Goal: Information Seeking & Learning: Find specific fact

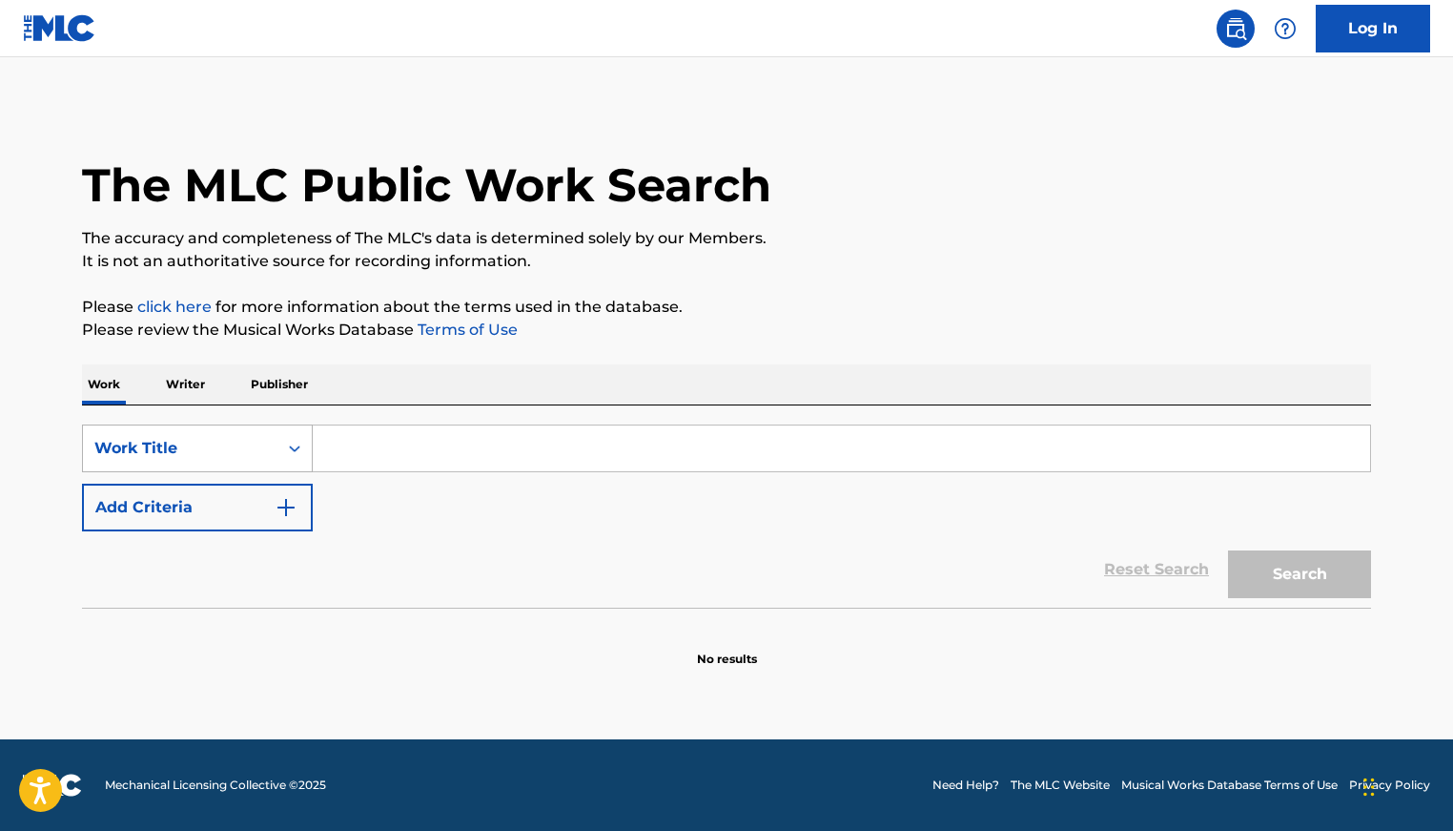
click at [174, 453] on div "Work Title" at bounding box center [180, 448] width 172 height 23
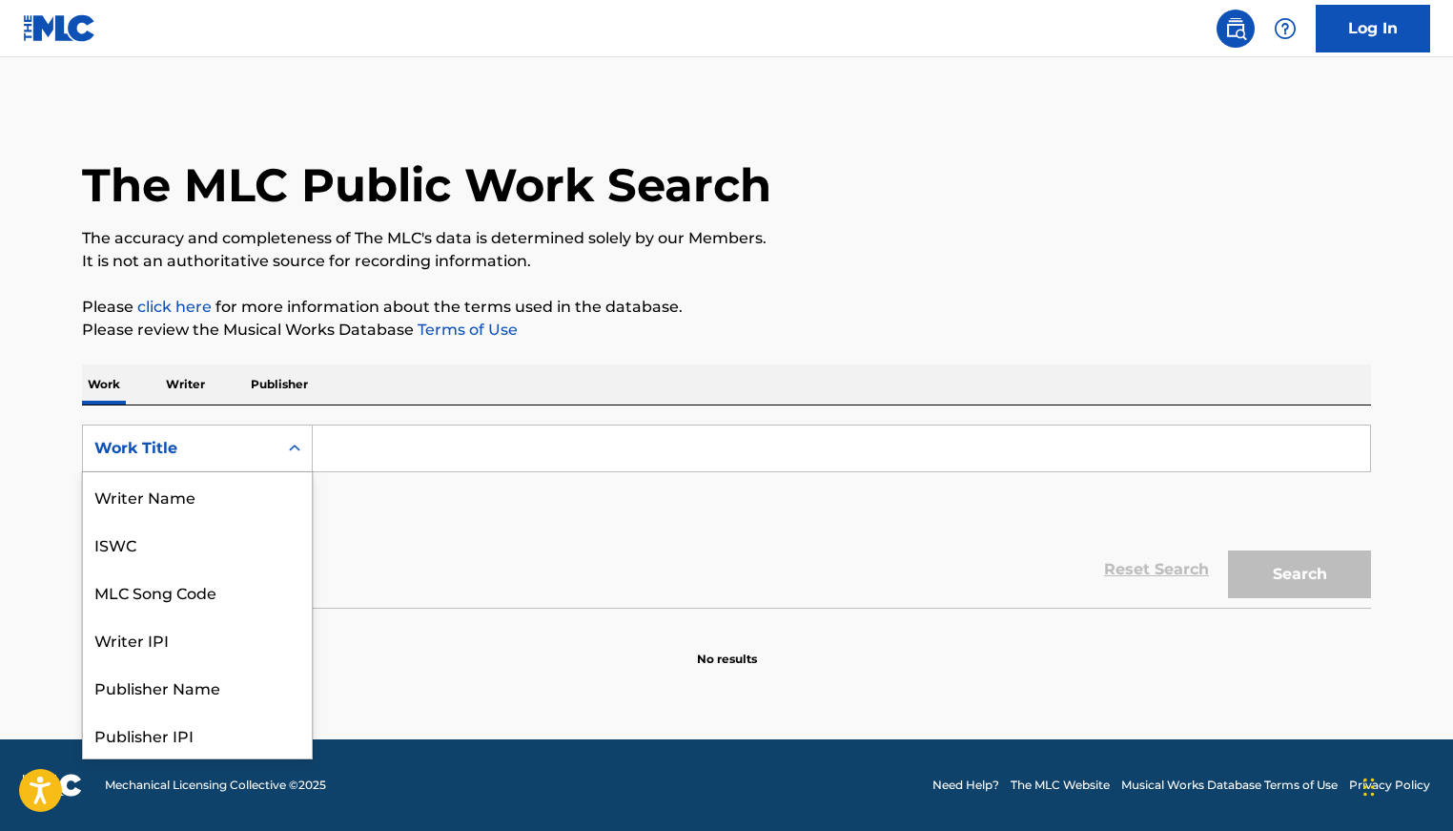
scroll to position [95, 0]
click at [188, 388] on p "Writer" at bounding box center [185, 384] width 51 height 40
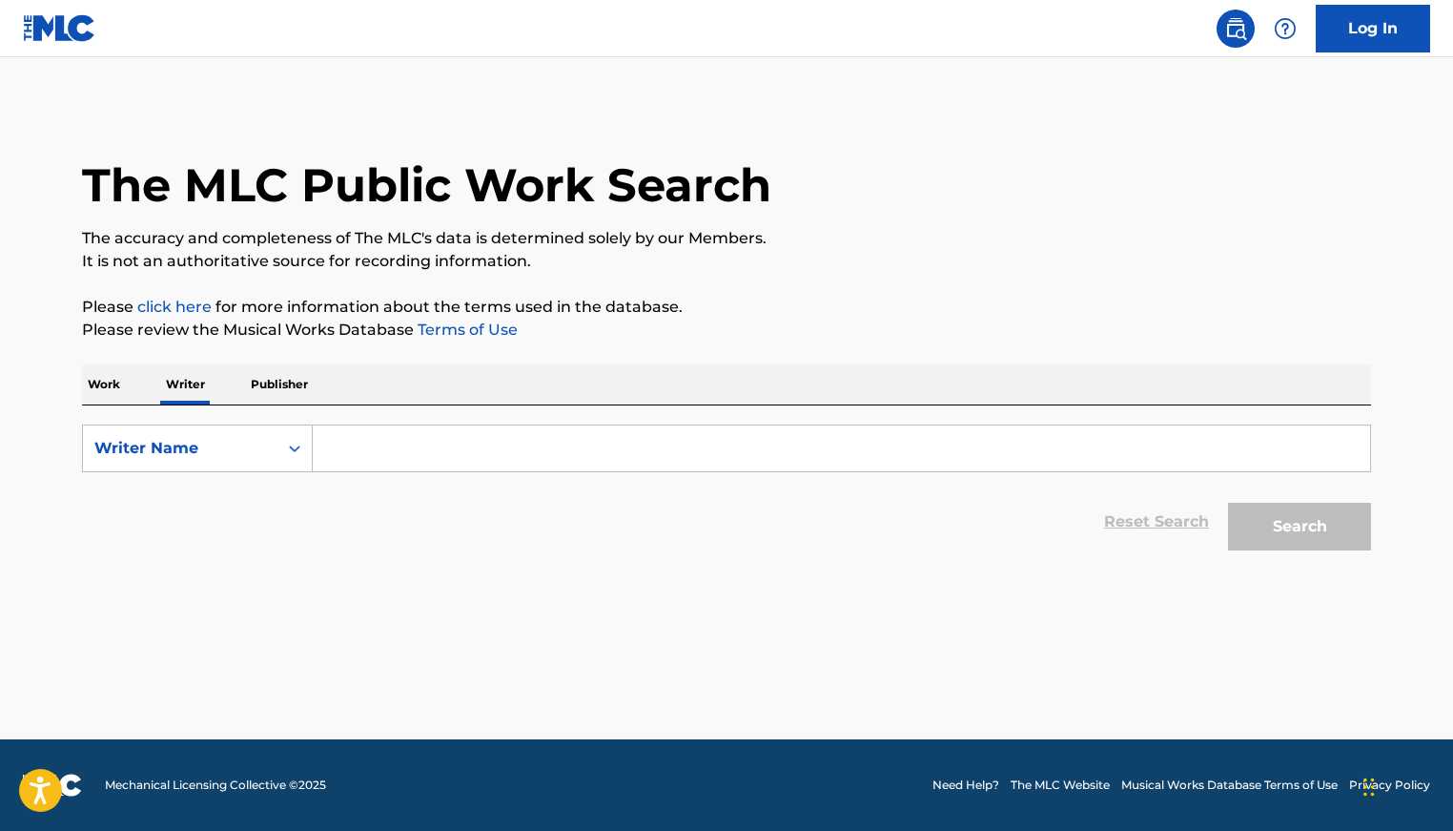
click at [101, 385] on p "Work" at bounding box center [104, 384] width 44 height 40
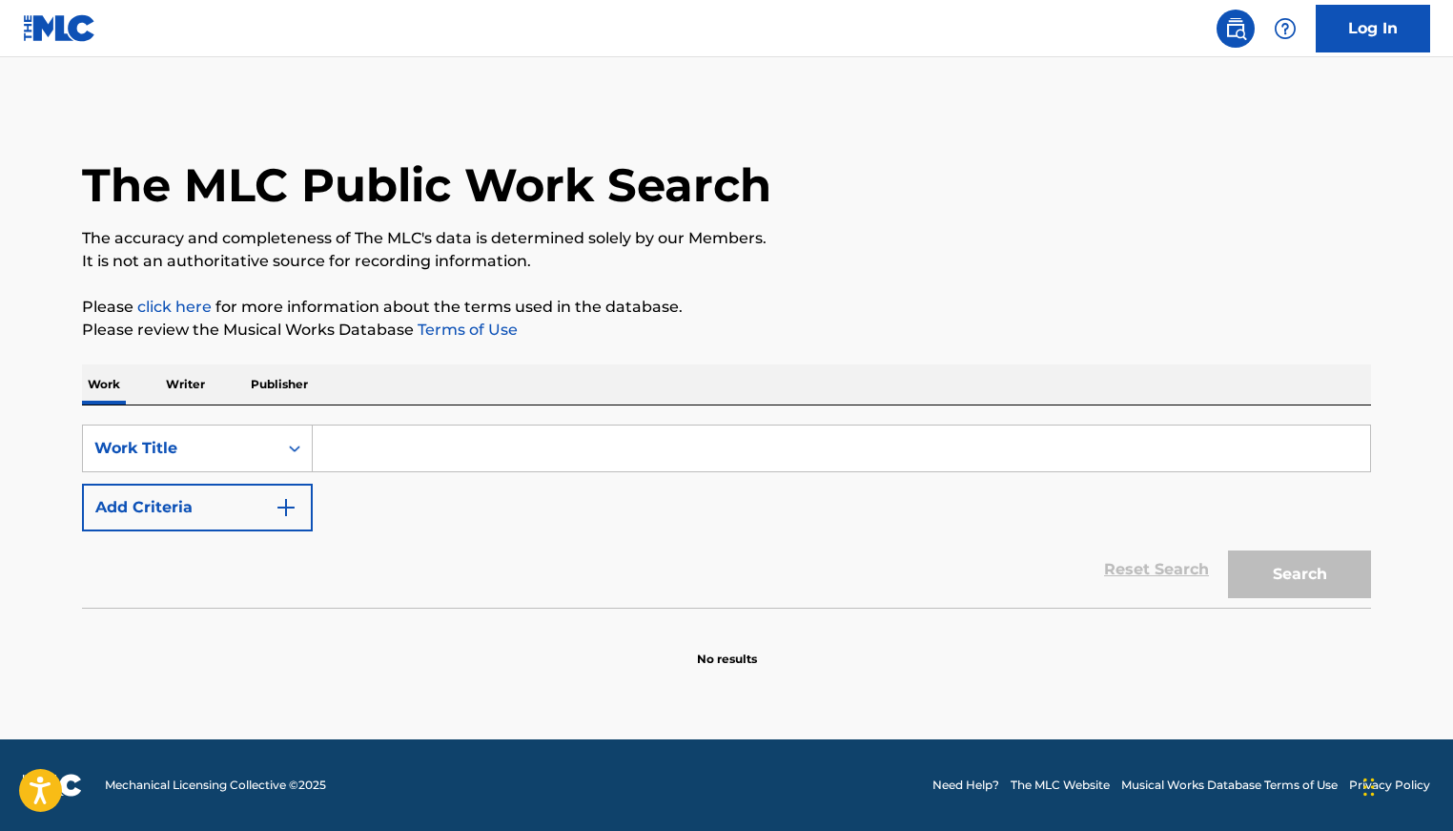
click at [433, 447] on input "Search Form" at bounding box center [841, 448] width 1057 height 46
click at [1228, 550] on button "Search" at bounding box center [1299, 574] width 143 height 48
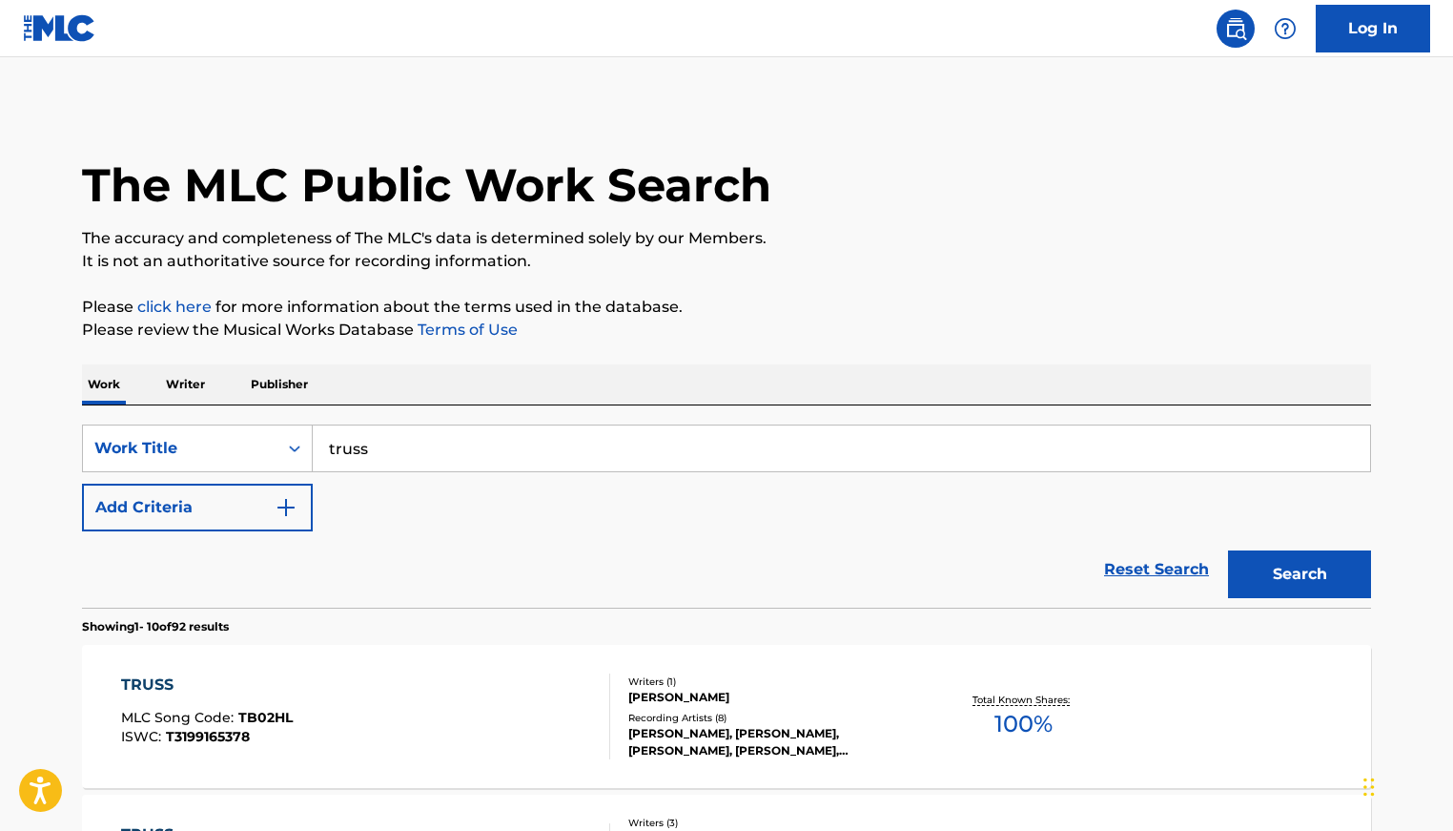
scroll to position [7, 0]
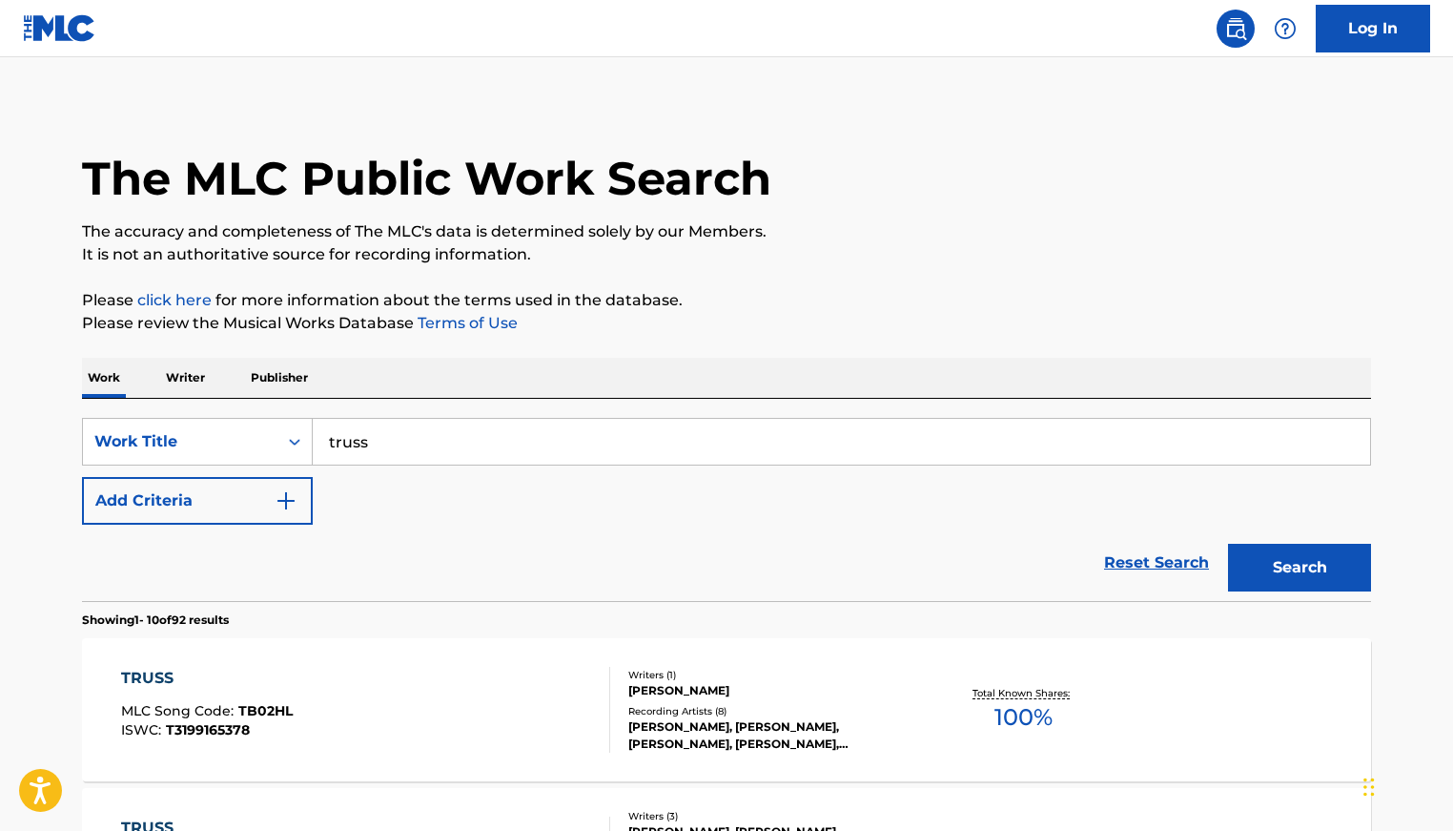
click at [412, 437] on input "truss" at bounding box center [841, 442] width 1057 height 46
type input "millions & billions"
click at [1228, 544] on button "Search" at bounding box center [1299, 568] width 143 height 48
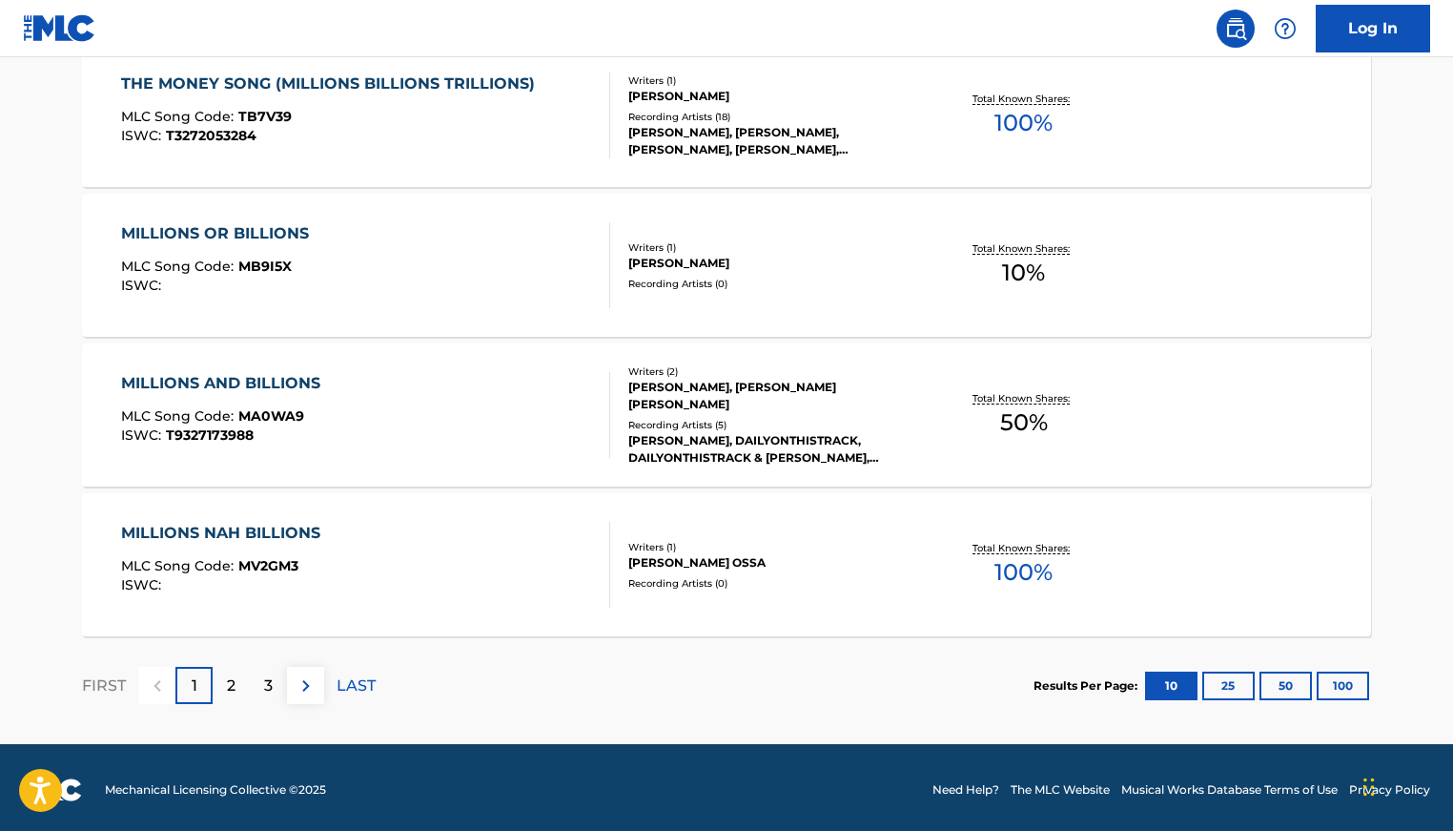
scroll to position [383, 0]
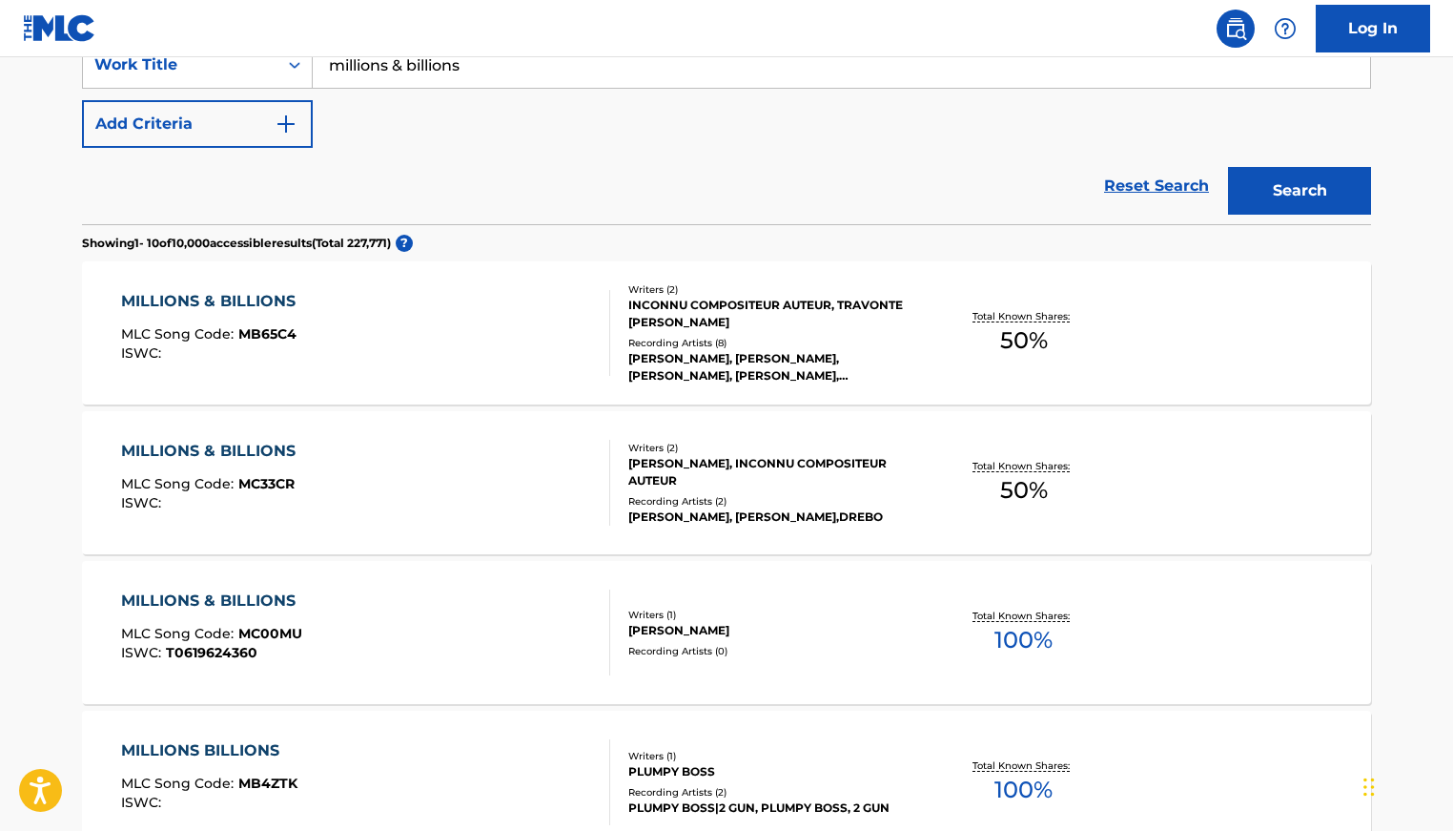
click at [477, 327] on div "MILLIONS & BILLIONS MLC Song Code : MB65C4 ISWC :" at bounding box center [366, 333] width 490 height 86
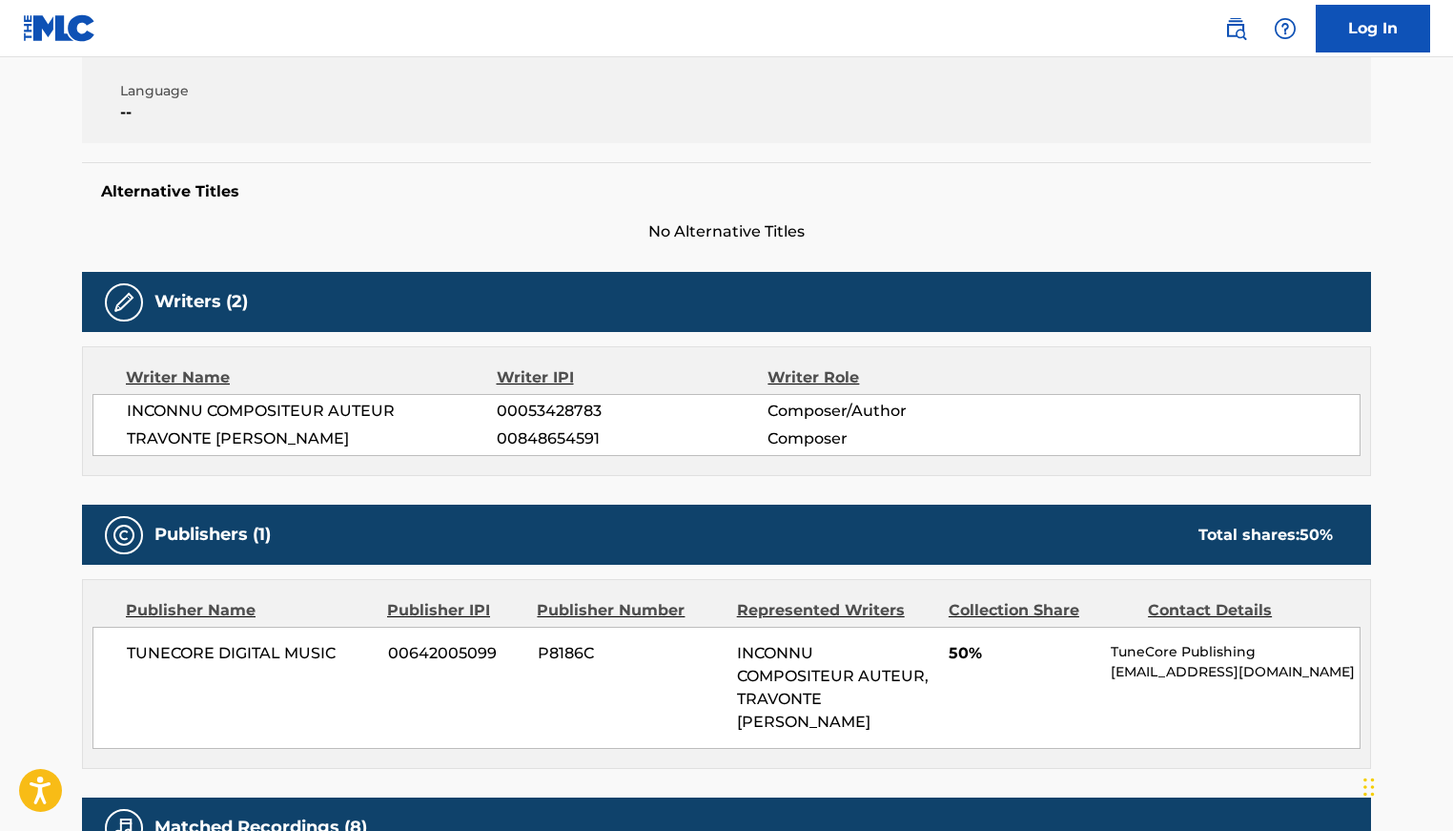
scroll to position [385, 0]
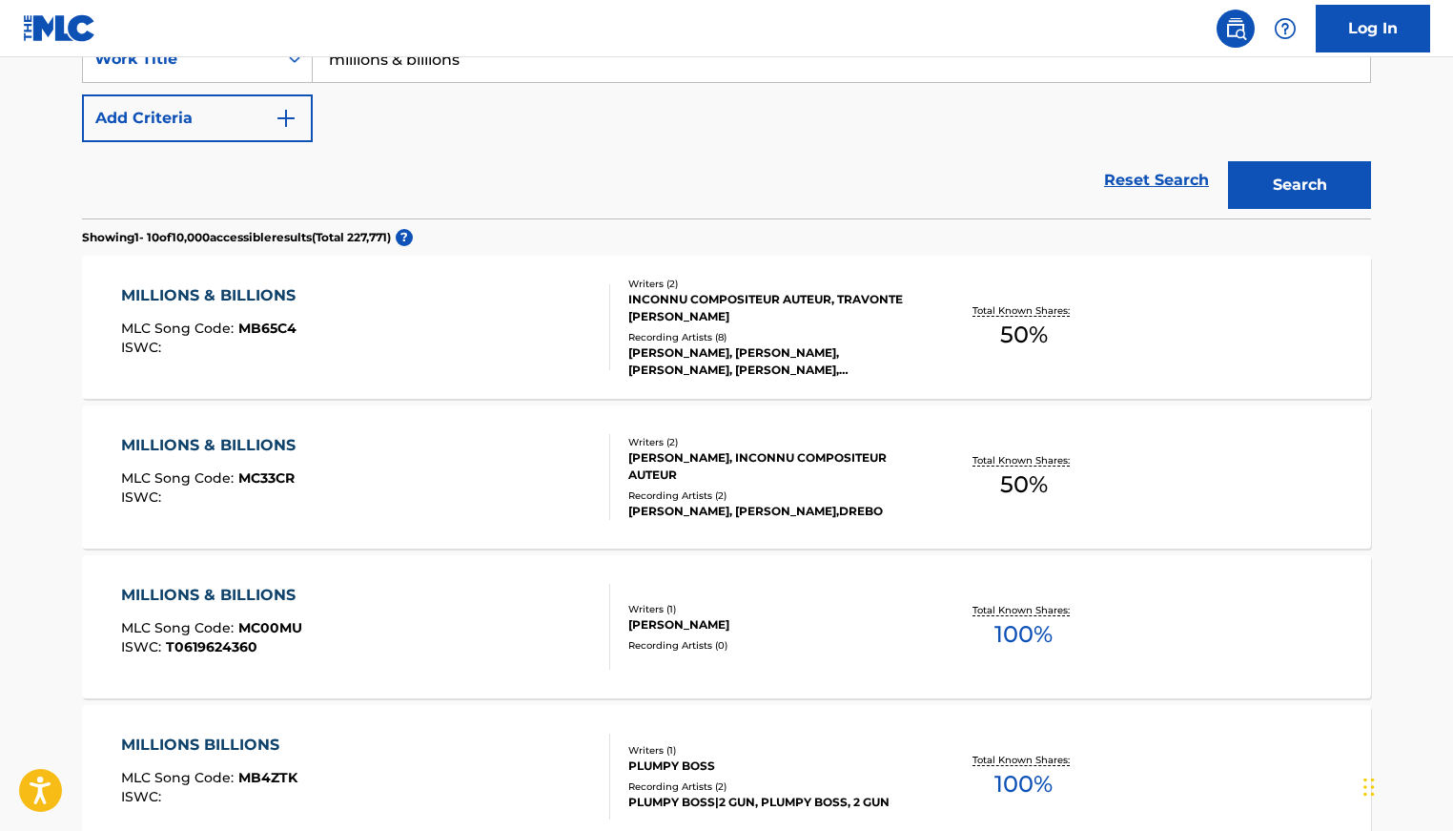
scroll to position [390, 0]
click at [558, 460] on div "MILLIONS & BILLIONS MLC Song Code : MC33CR ISWC :" at bounding box center [366, 476] width 490 height 86
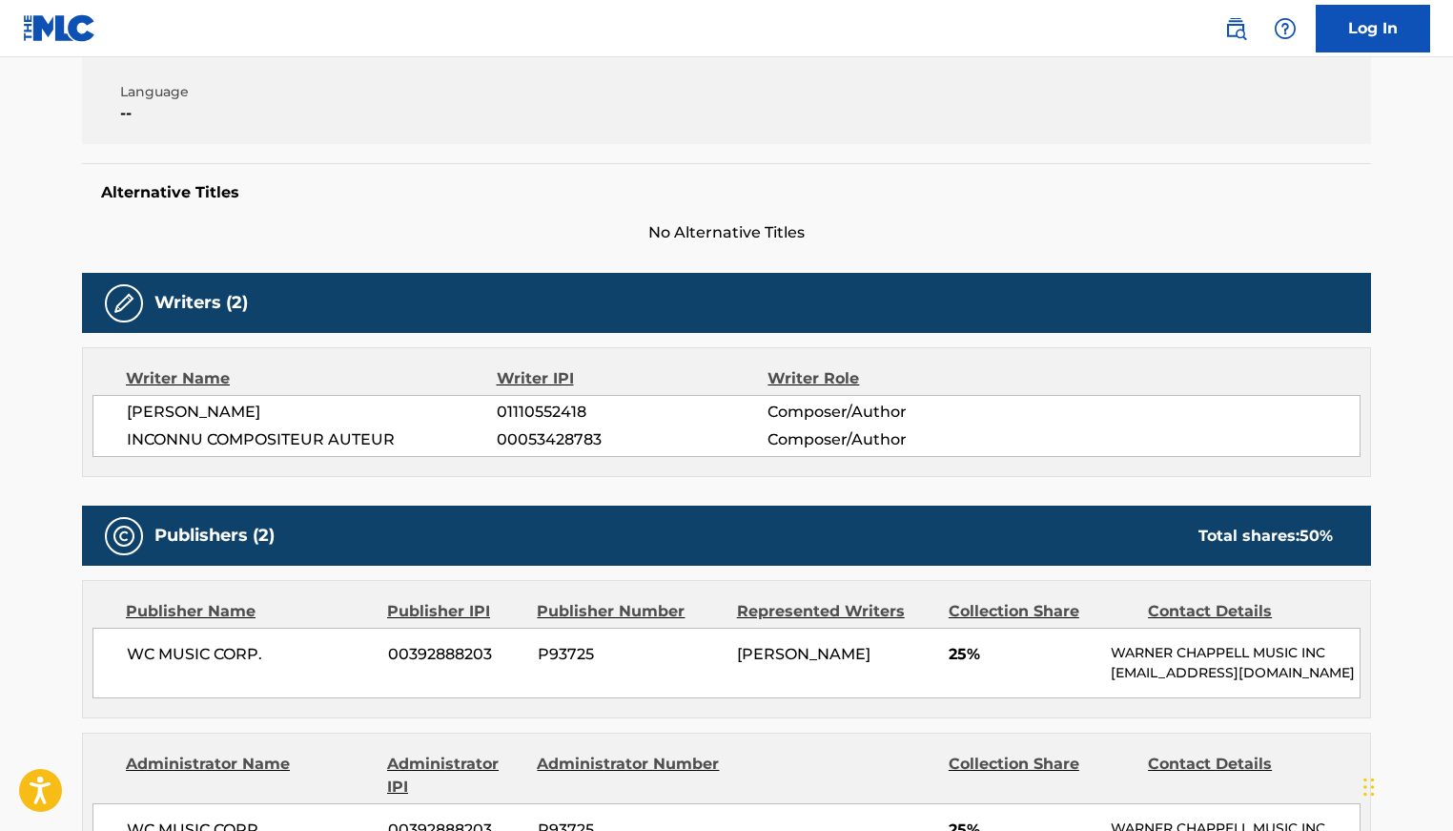
scroll to position [400, 0]
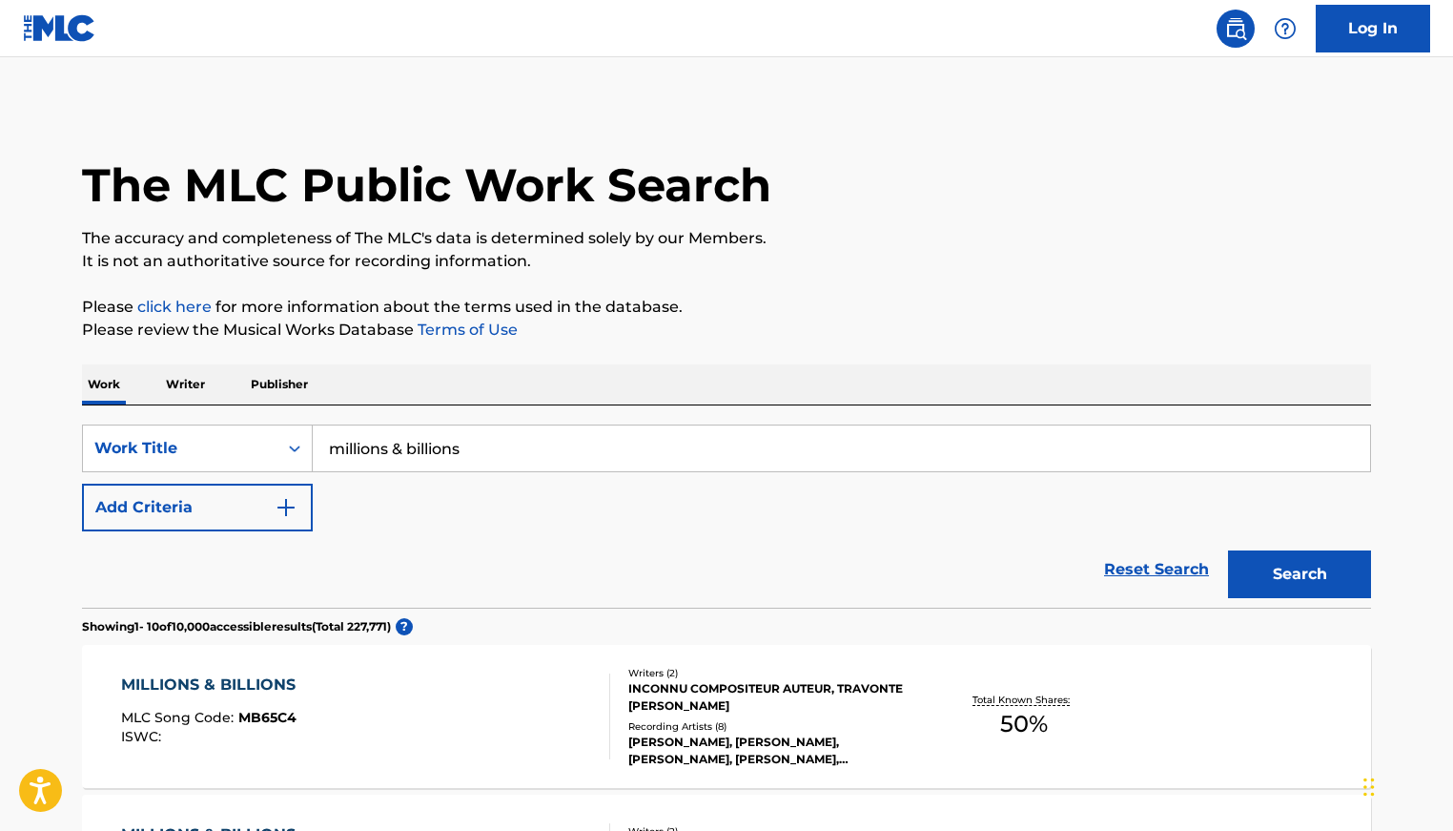
click at [513, 448] on input "millions & billions" at bounding box center [841, 448] width 1057 height 46
type input "my life deserved"
click at [1228, 550] on button "Search" at bounding box center [1299, 574] width 143 height 48
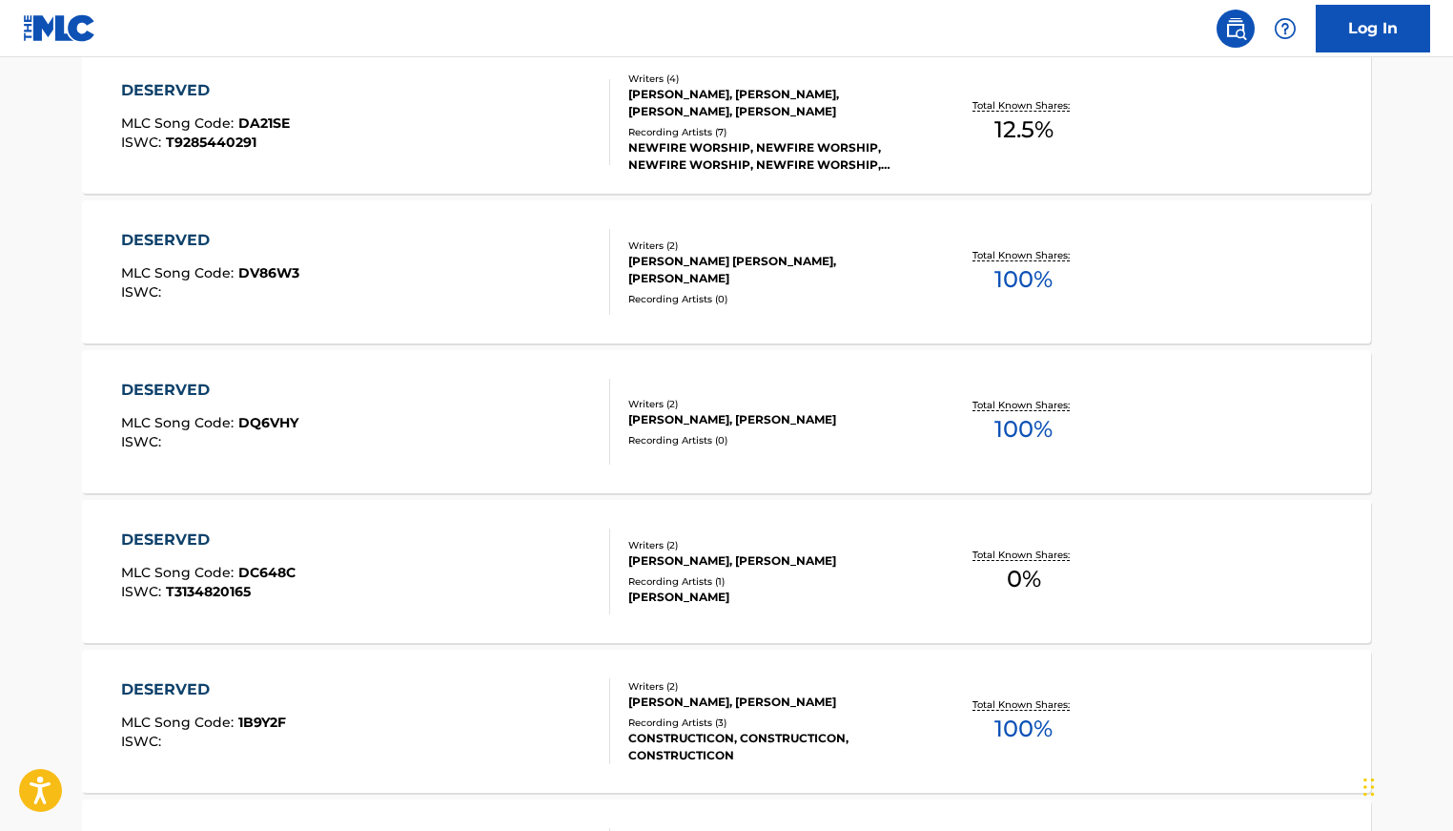
scroll to position [1504, 0]
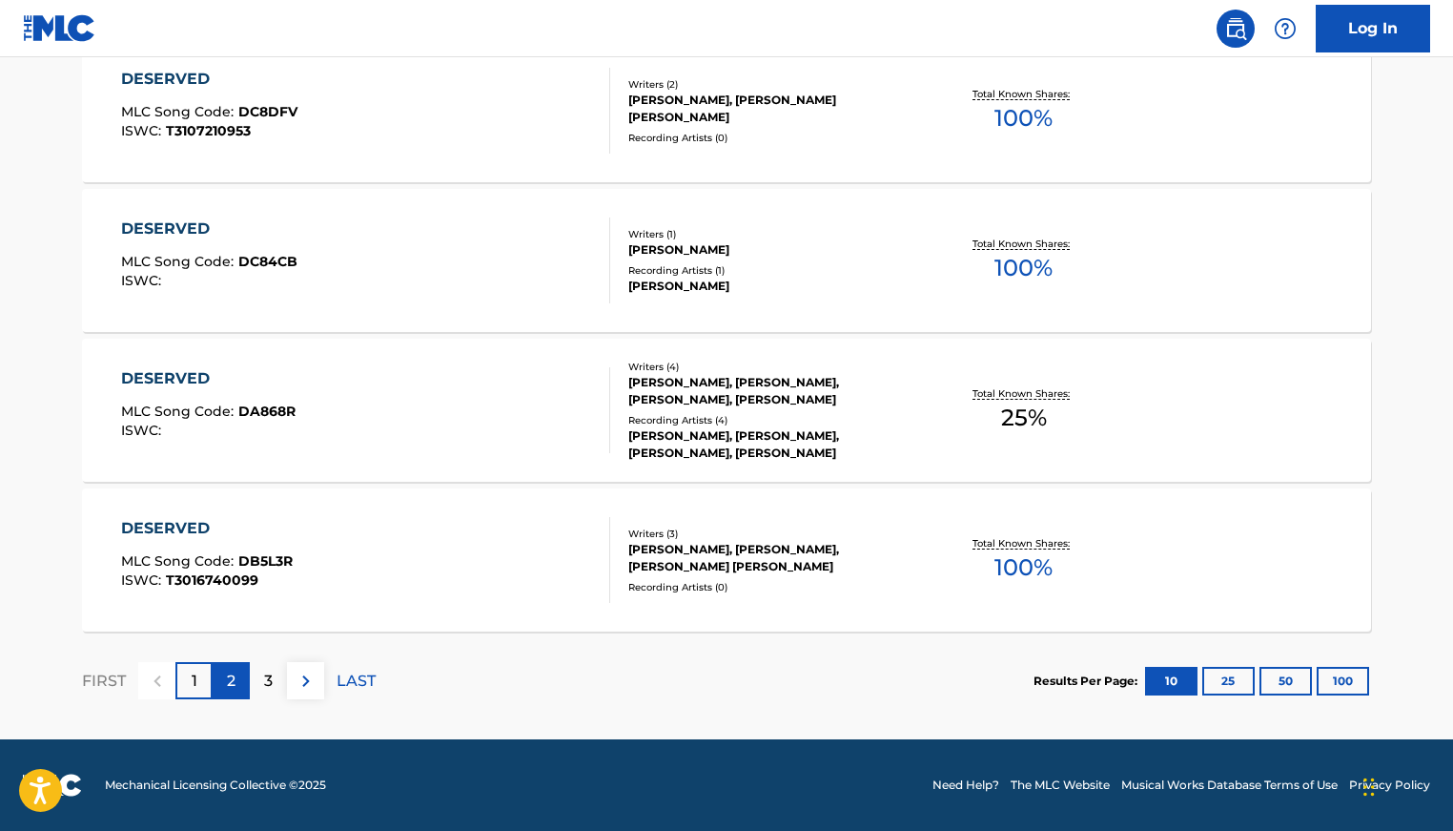
click at [223, 681] on div "2" at bounding box center [231, 680] width 37 height 37
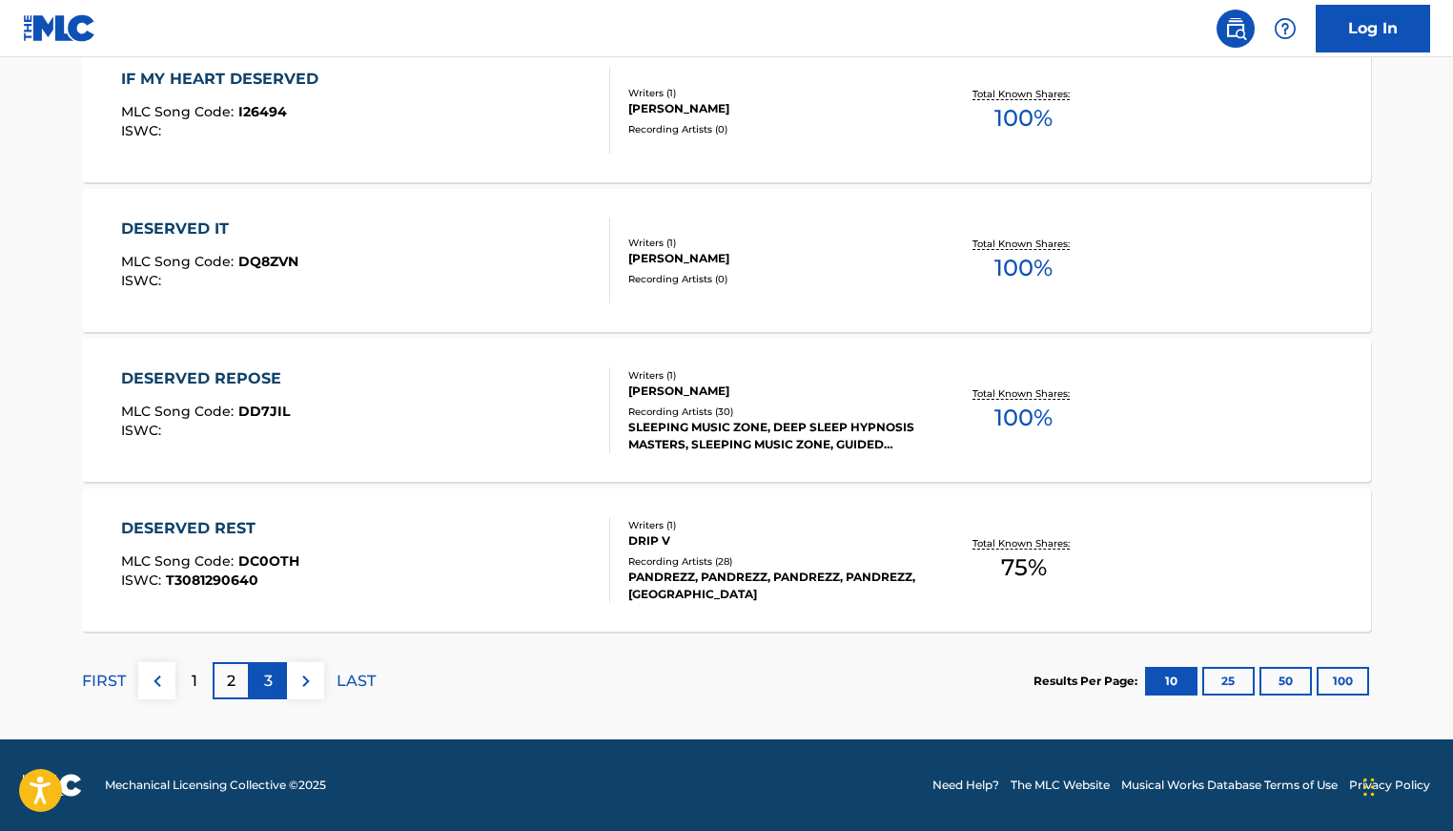
click at [269, 670] on p "3" at bounding box center [268, 680] width 9 height 23
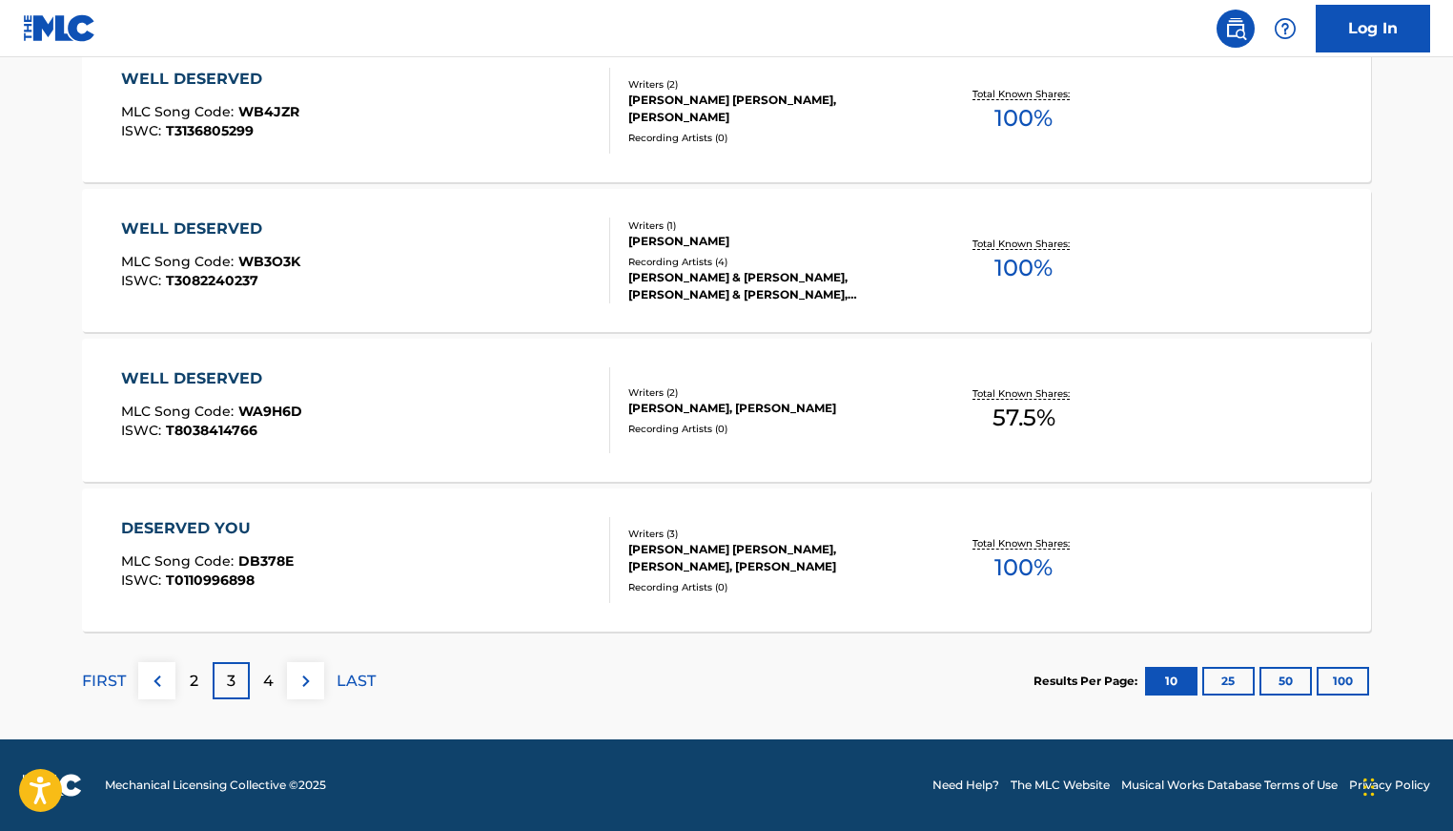
scroll to position [0, 0]
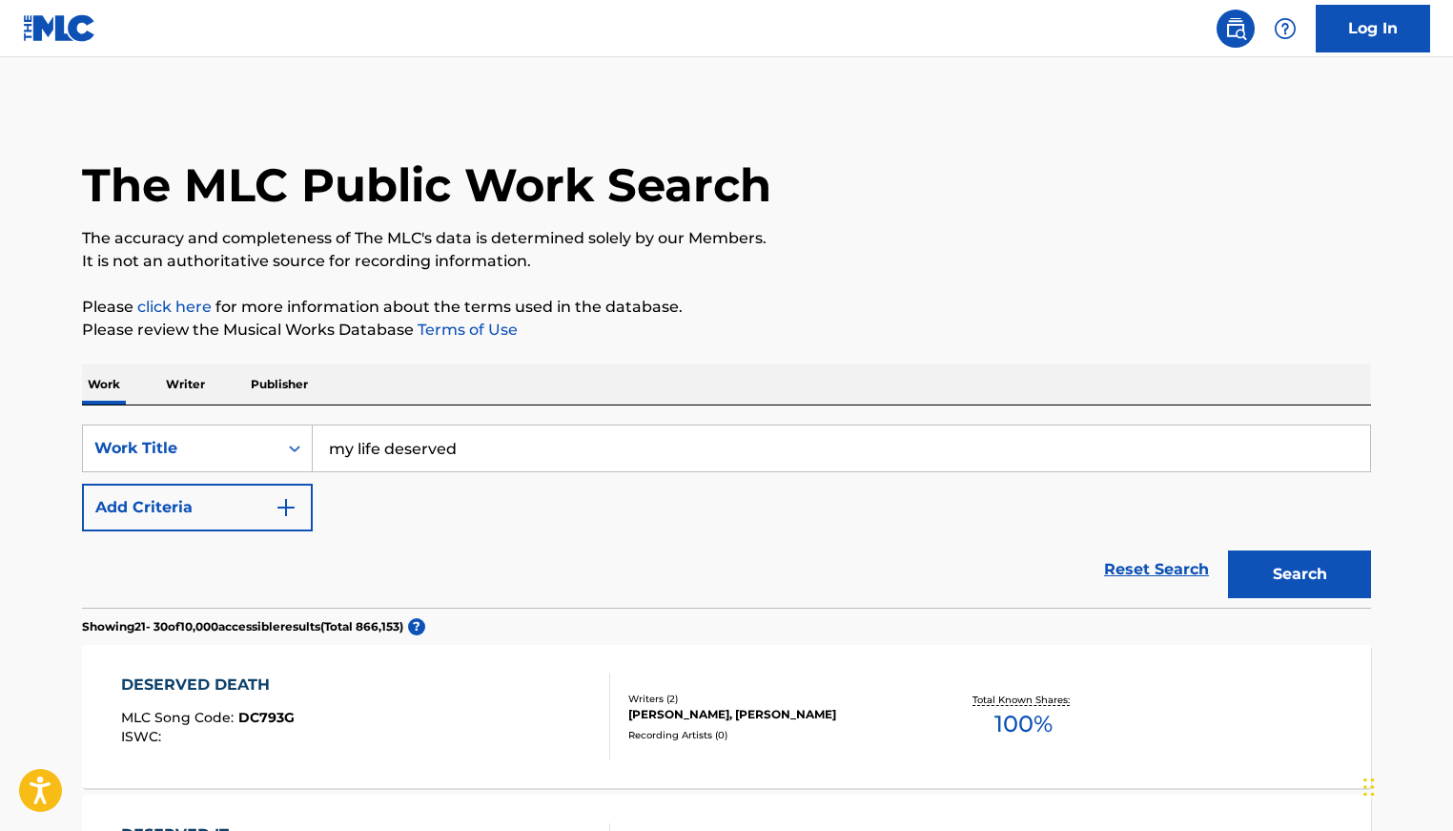
click at [183, 386] on p "Writer" at bounding box center [185, 384] width 51 height 40
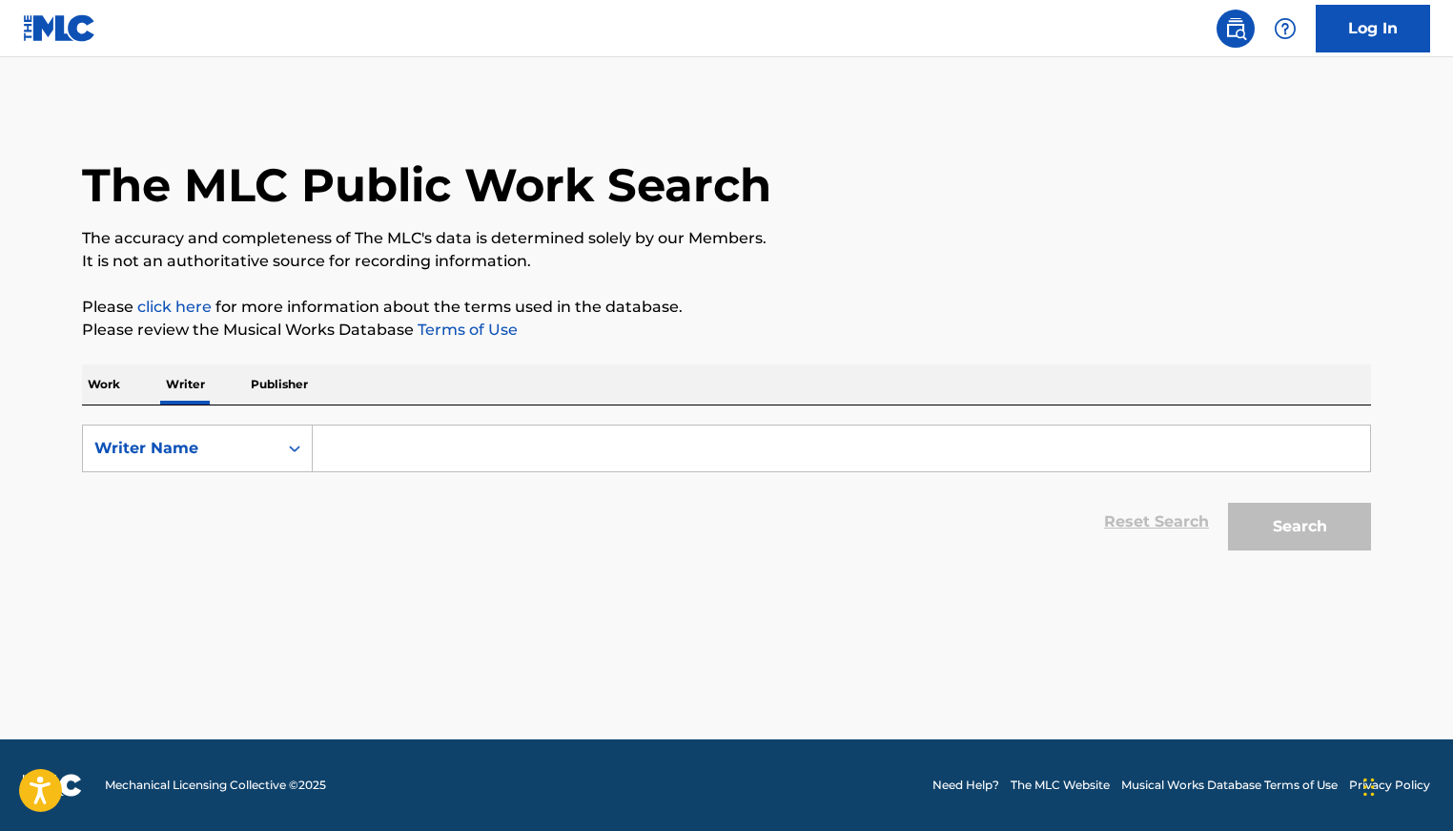
click at [415, 441] on input "Search Form" at bounding box center [841, 448] width 1057 height 46
paste input "[PERSON_NAME] [PERSON_NAME]"
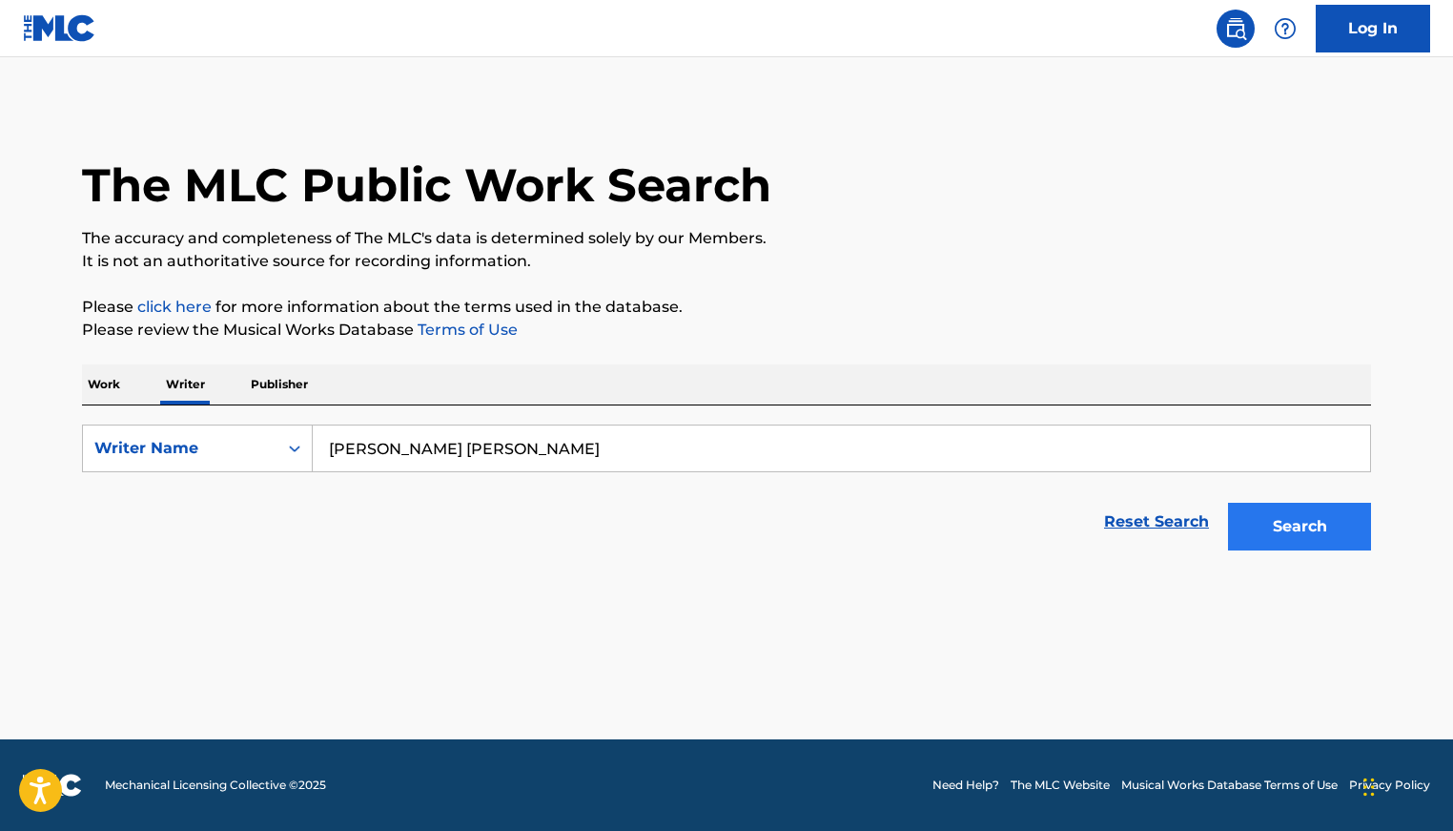
type input "[PERSON_NAME] [PERSON_NAME]"
click at [1262, 529] on button "Search" at bounding box center [1299, 527] width 143 height 48
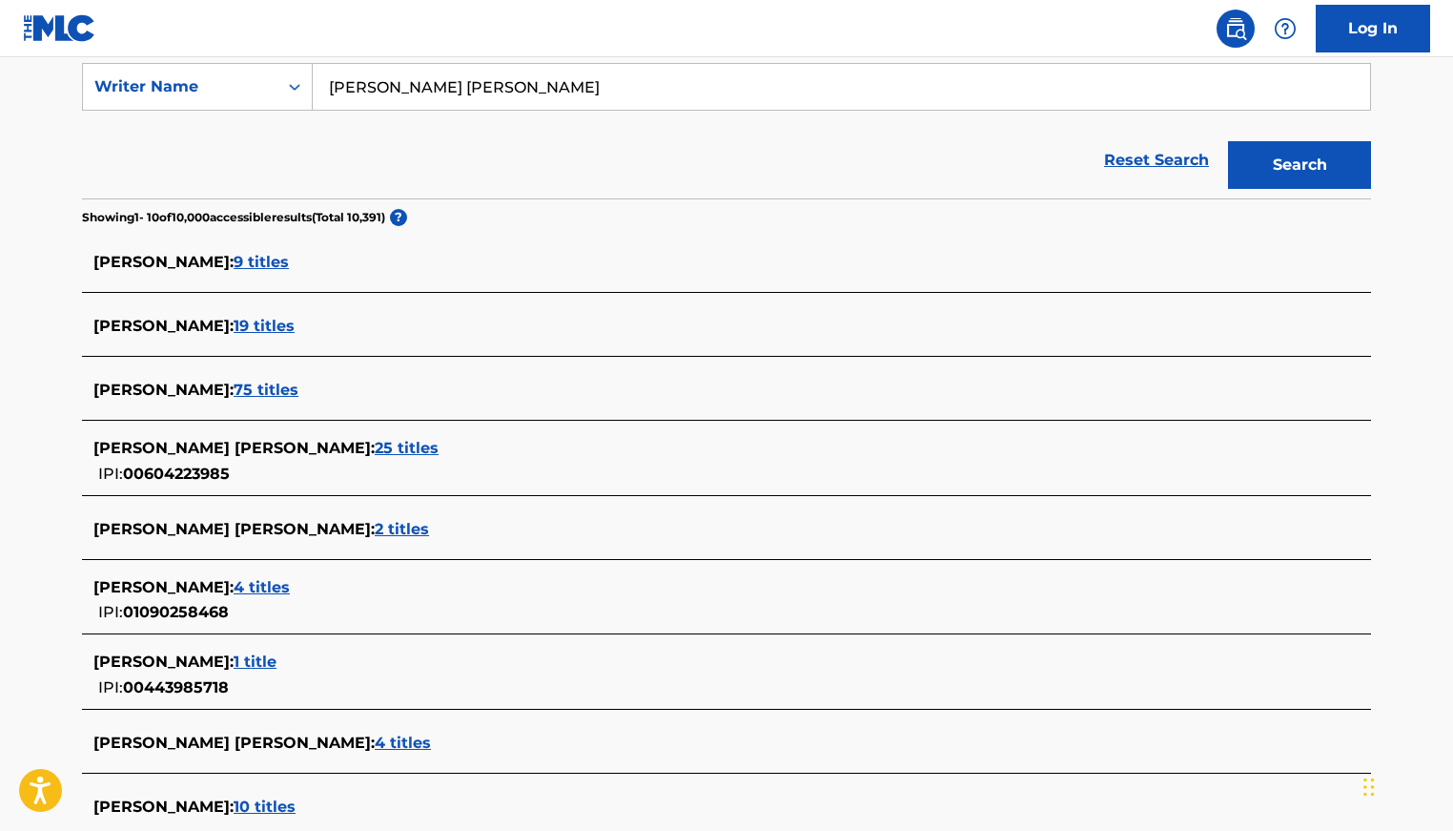
scroll to position [634, 0]
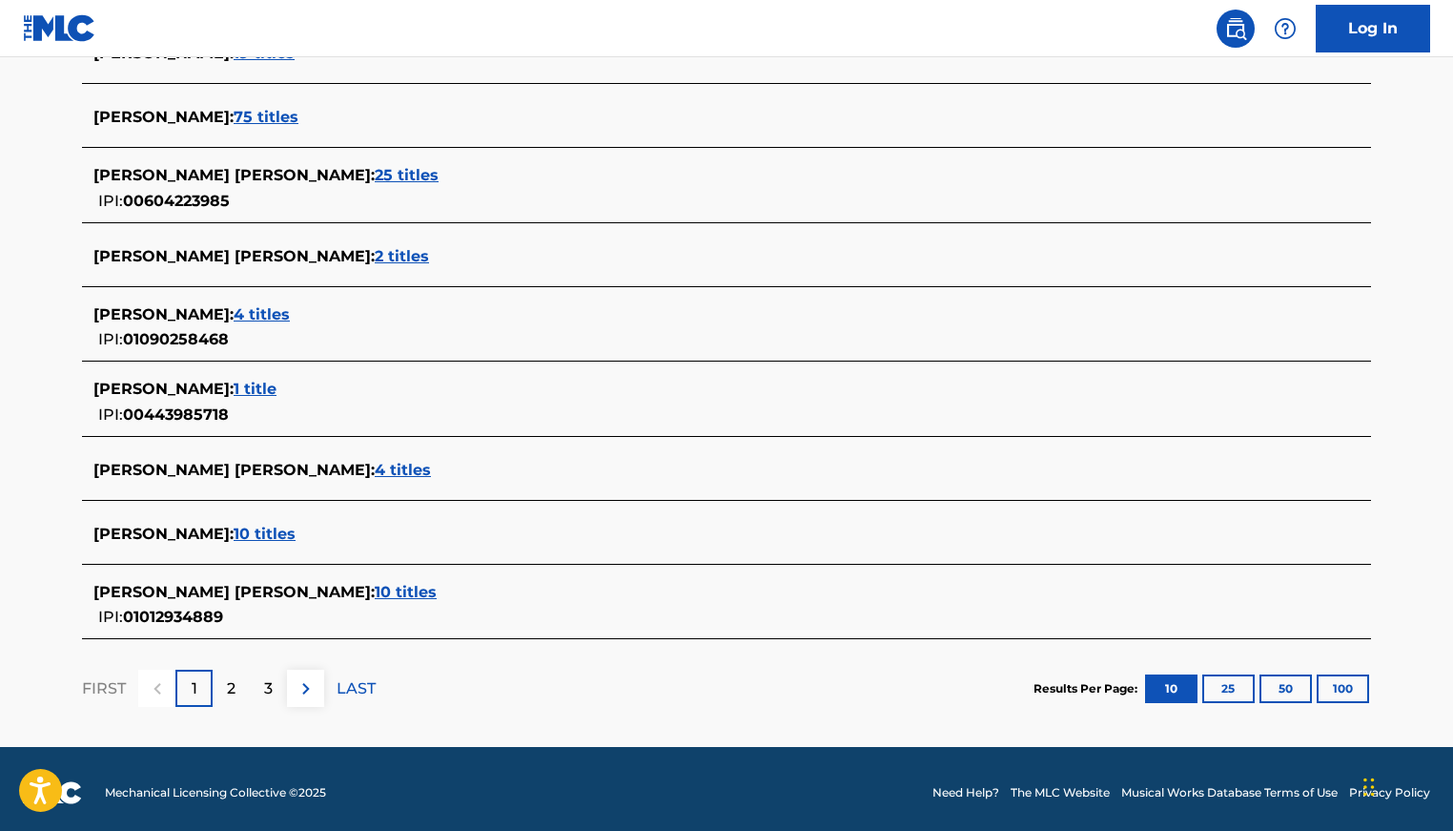
click at [375, 466] on span "4 titles" at bounding box center [403, 470] width 56 height 18
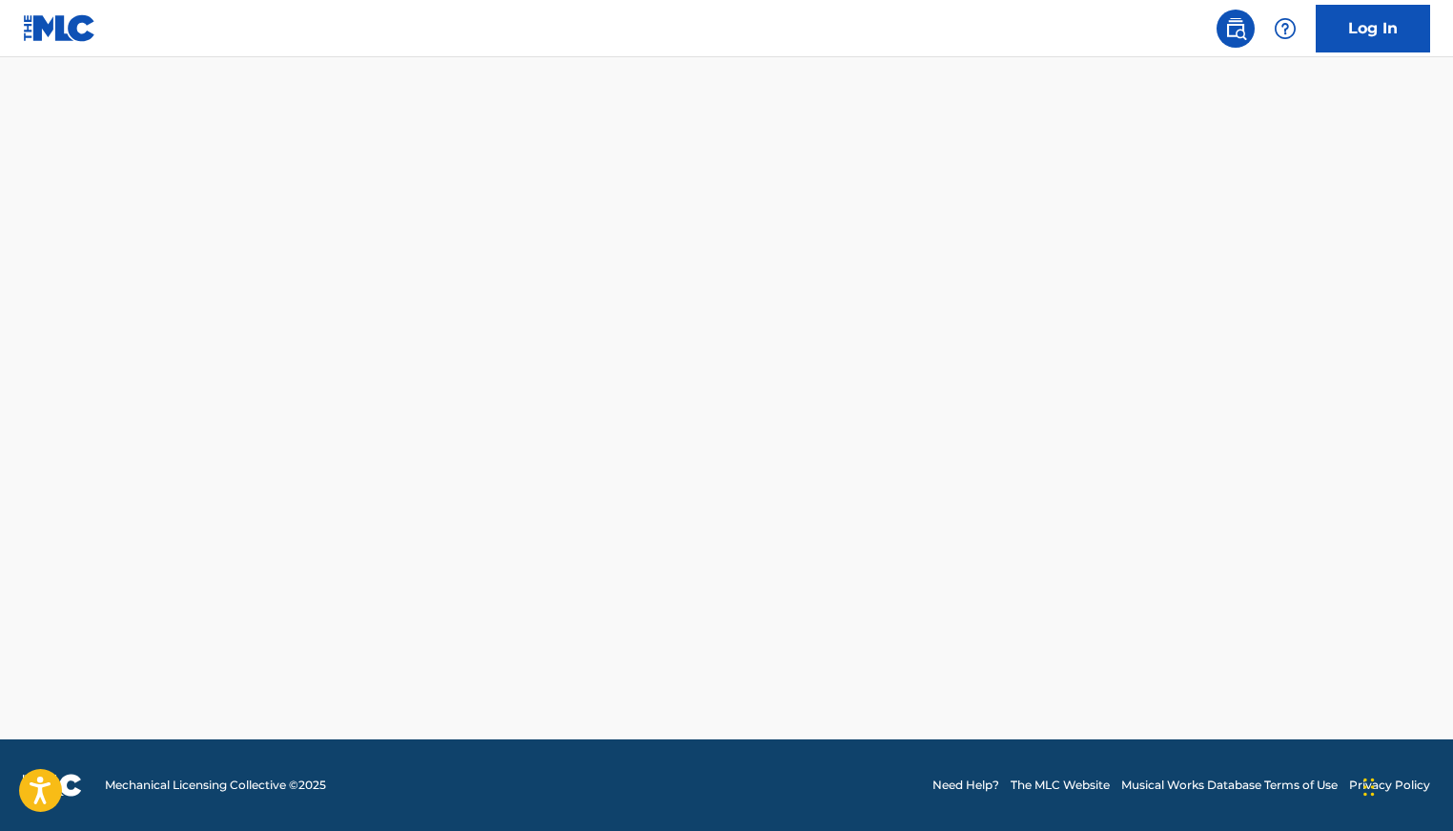
scroll to position [597, 0]
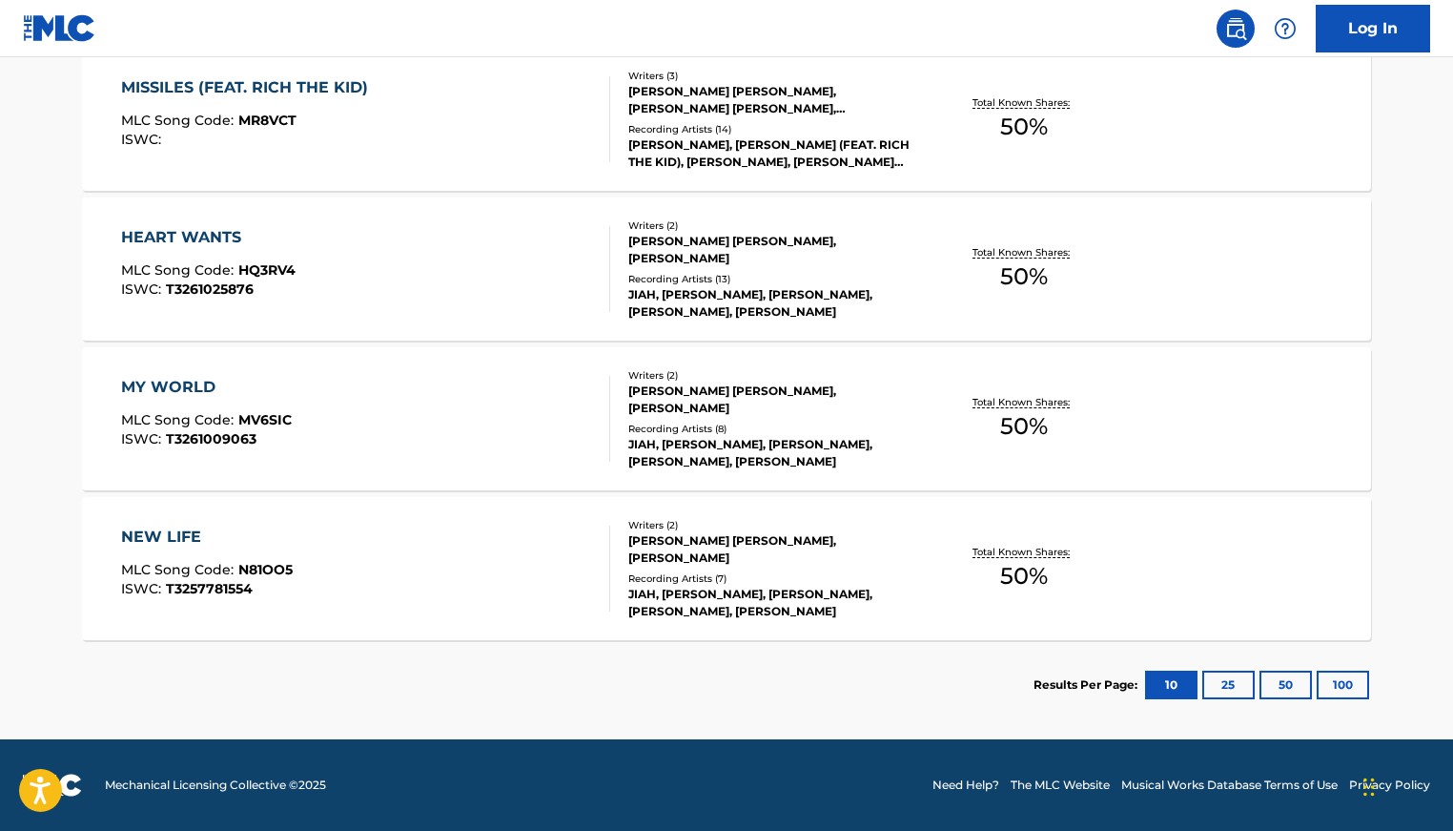
click at [431, 299] on div "HEART WANTS MLC Song Code : HQ3RV4 ISWC : T3261025876" at bounding box center [366, 269] width 490 height 86
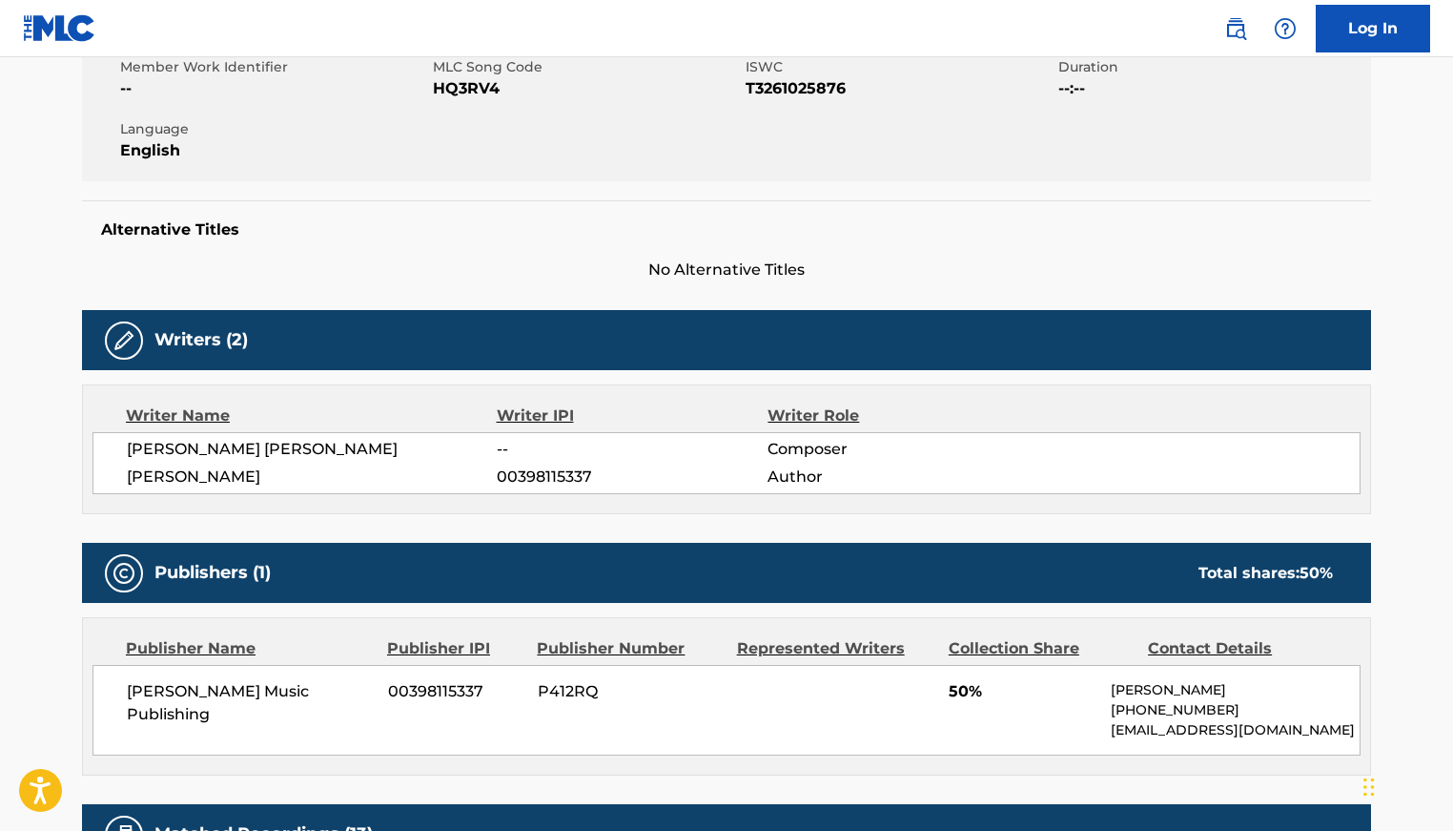
scroll to position [371, 0]
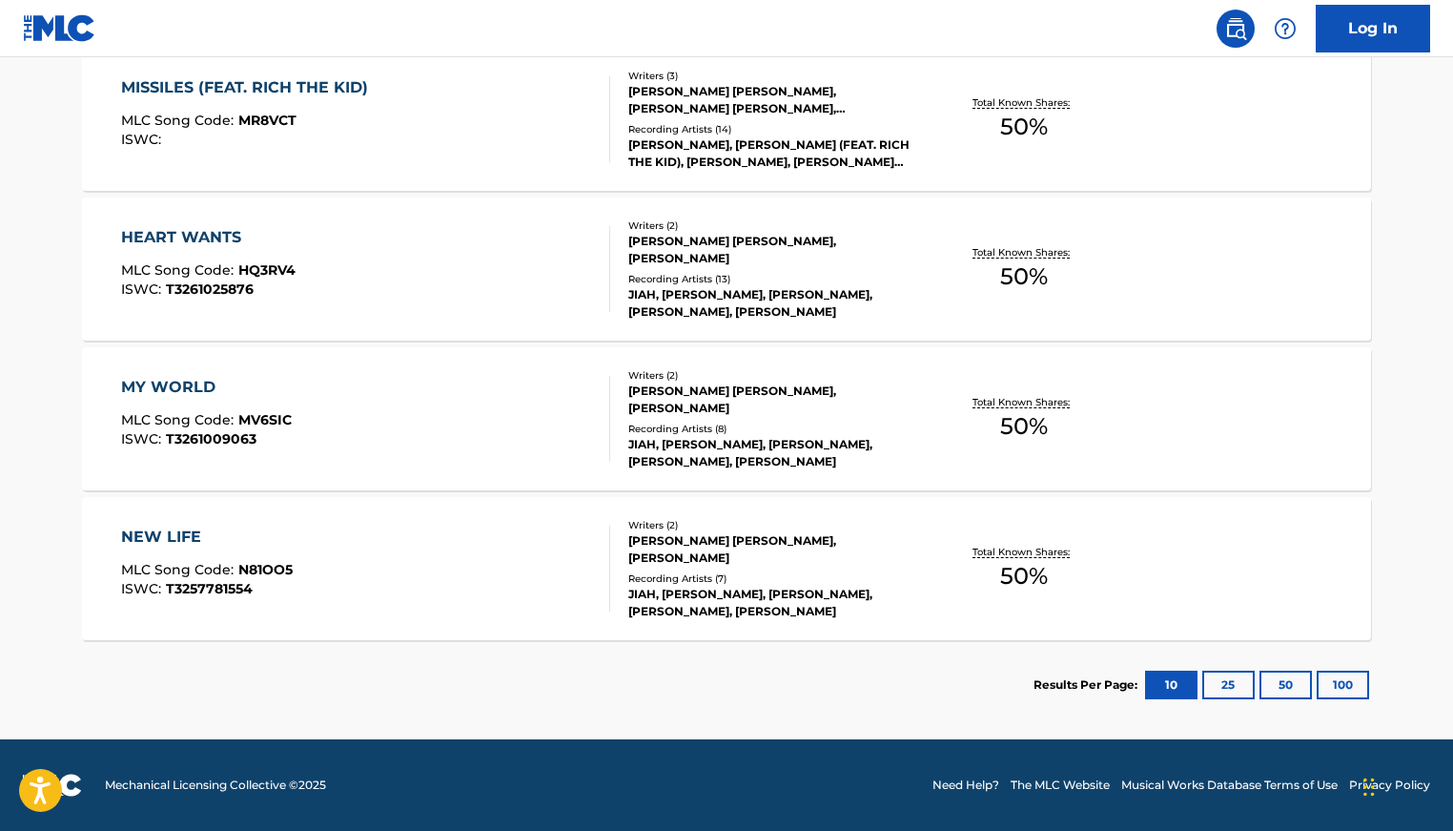
scroll to position [255, 0]
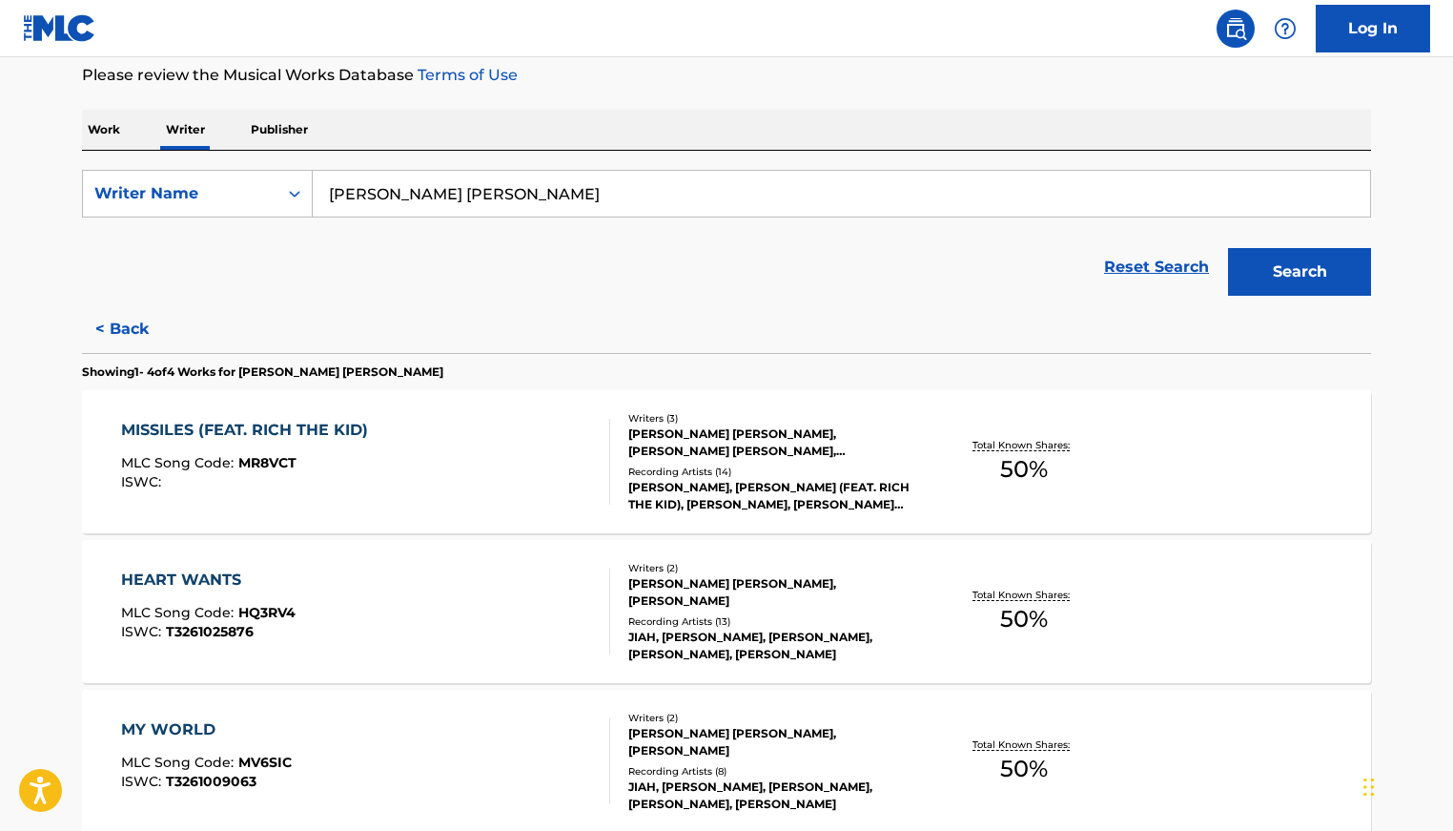
click at [534, 472] on div "MISSILES (FEAT. RICH THE KID) MLC Song Code : MR8VCT ISWC :" at bounding box center [366, 462] width 490 height 86
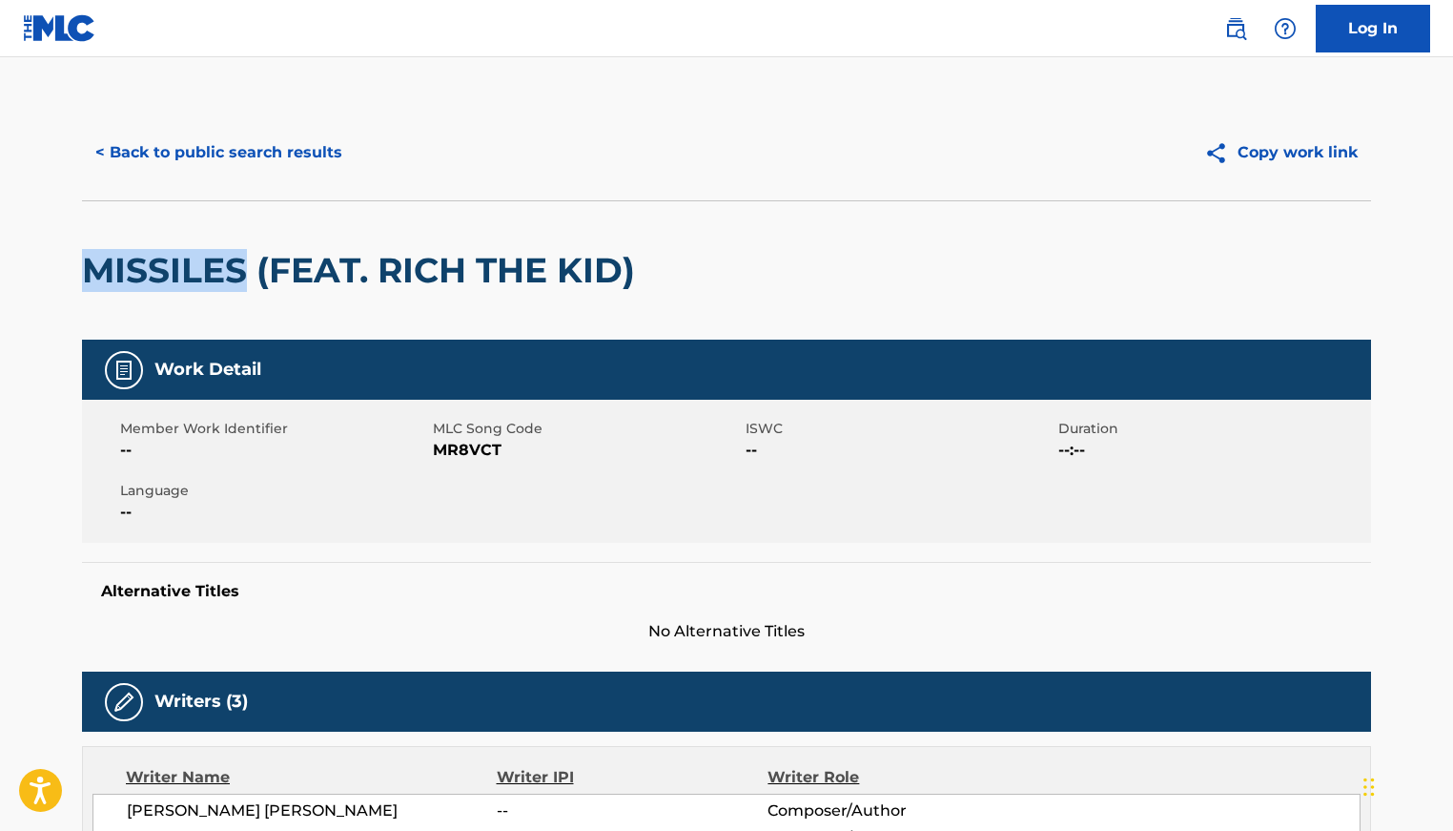
drag, startPoint x: 249, startPoint y: 263, endPoint x: 66, endPoint y: 264, distance: 183.1
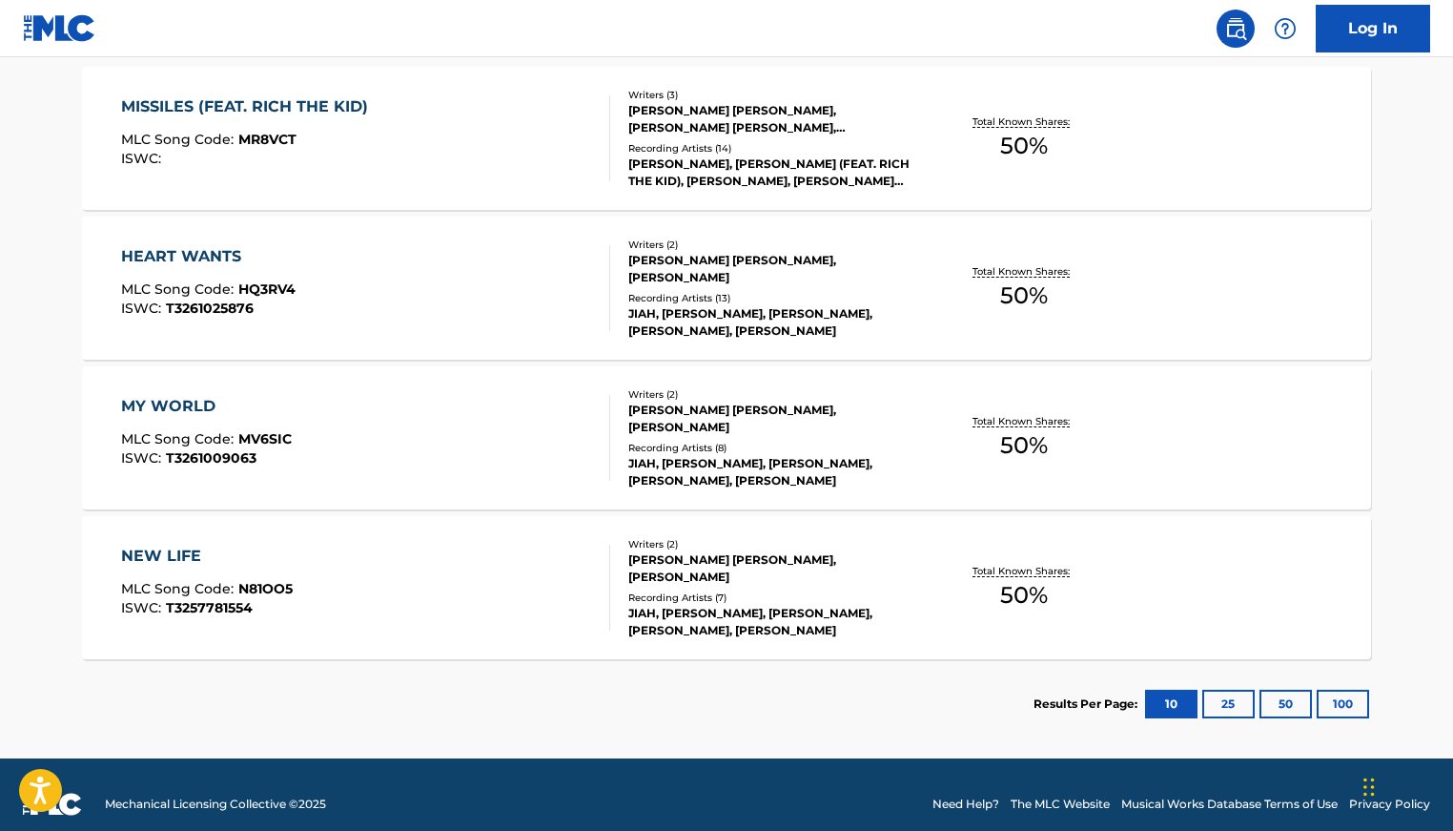
scroll to position [585, 0]
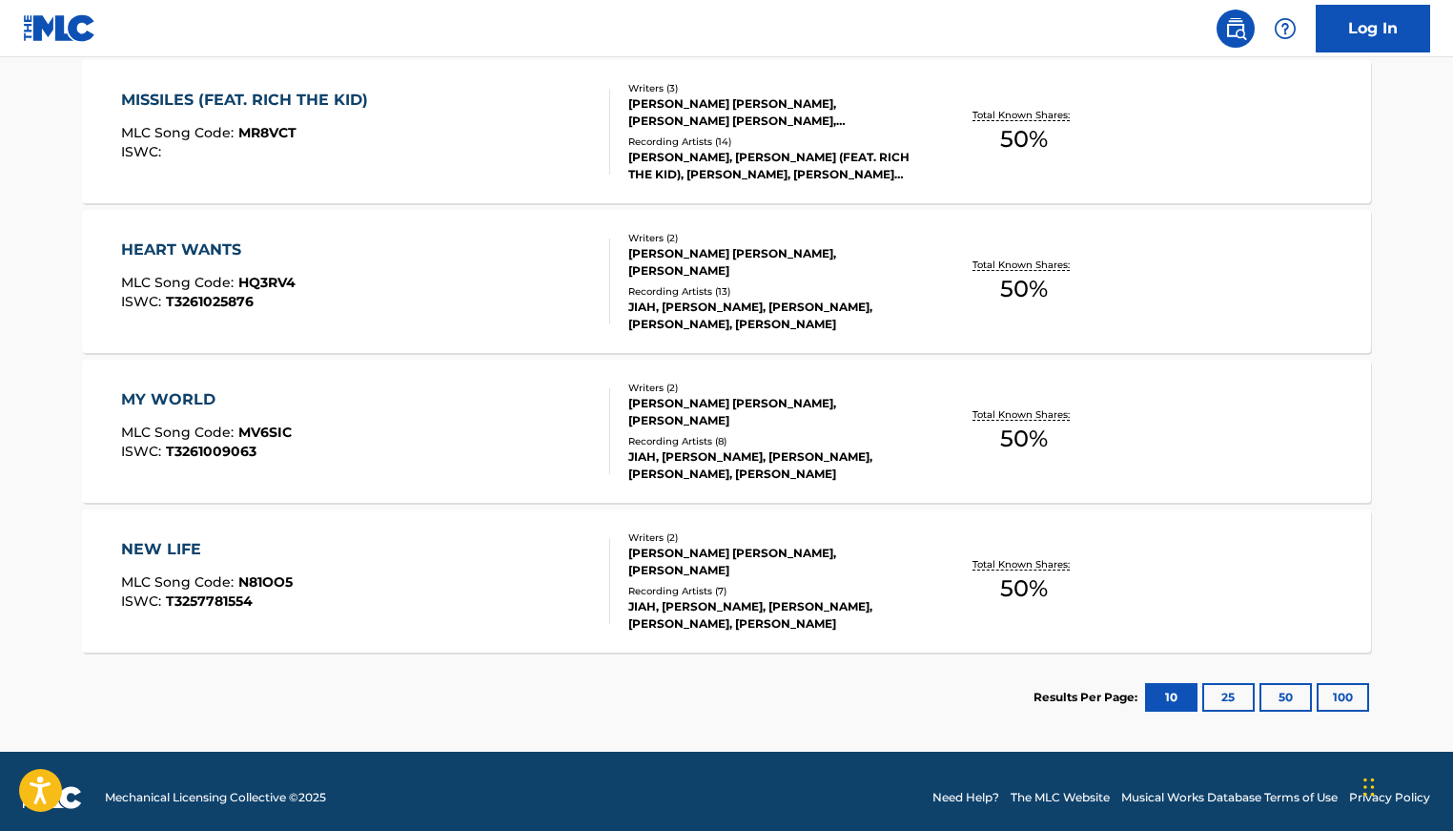
click at [413, 439] on div "MY WORLD MLC Song Code : MV6SIC ISWC : T3261009063" at bounding box center [366, 431] width 490 height 86
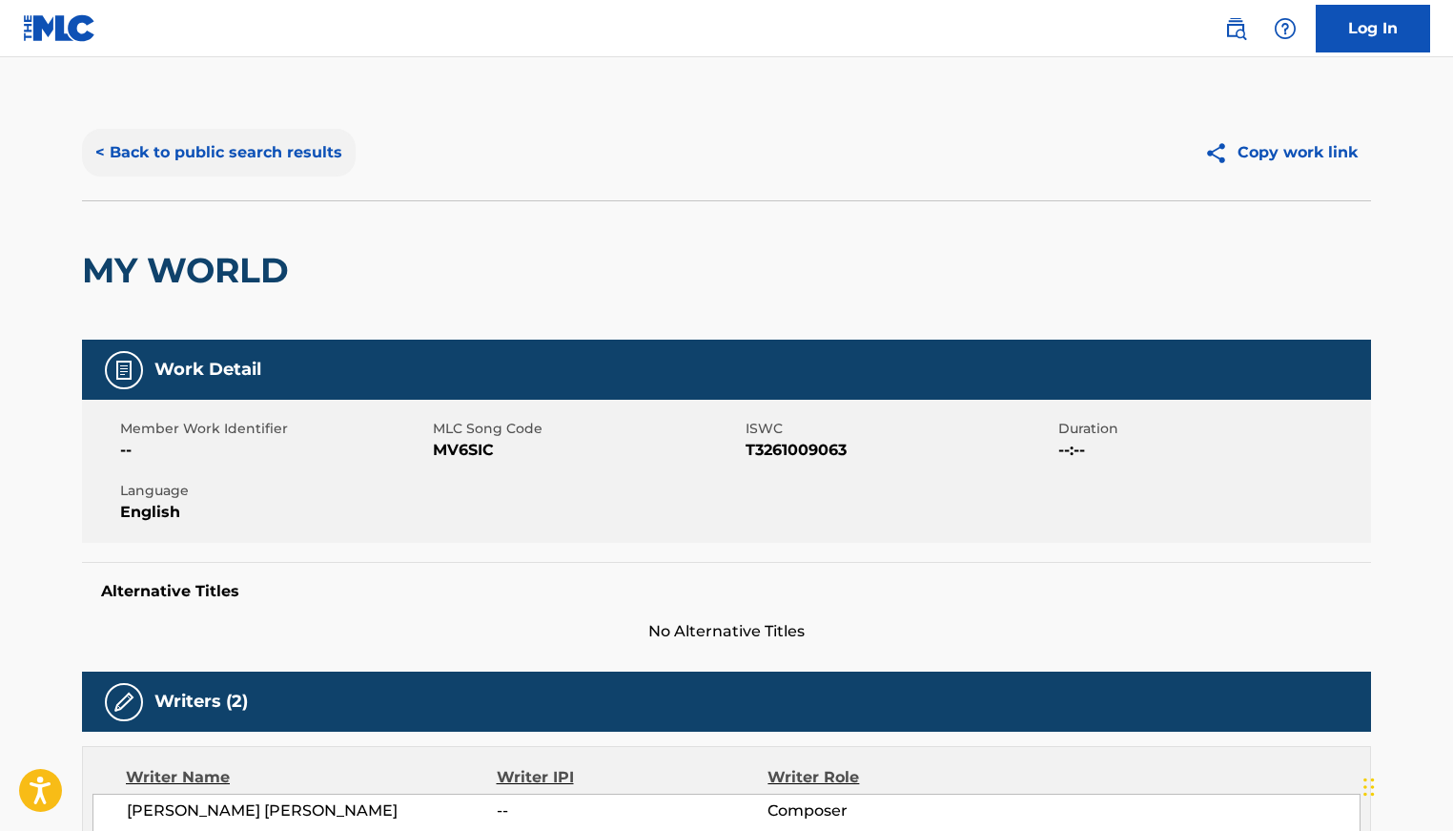
click at [287, 141] on button "< Back to public search results" at bounding box center [219, 153] width 274 height 48
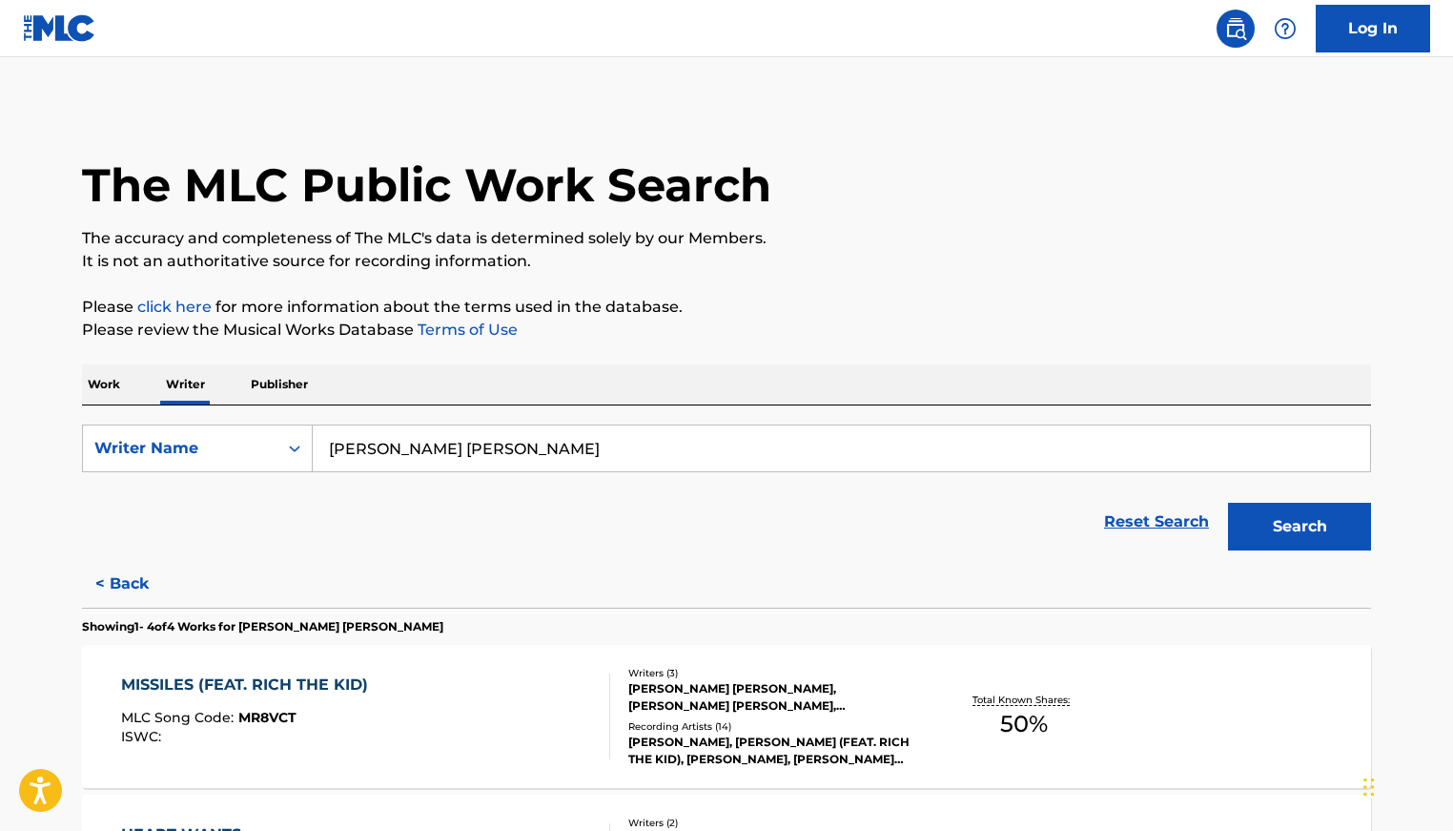
click at [497, 455] on input "[PERSON_NAME] [PERSON_NAME]" at bounding box center [841, 448] width 1057 height 46
type input "[PERSON_NAME]"
click at [1228, 503] on button "Search" at bounding box center [1299, 527] width 143 height 48
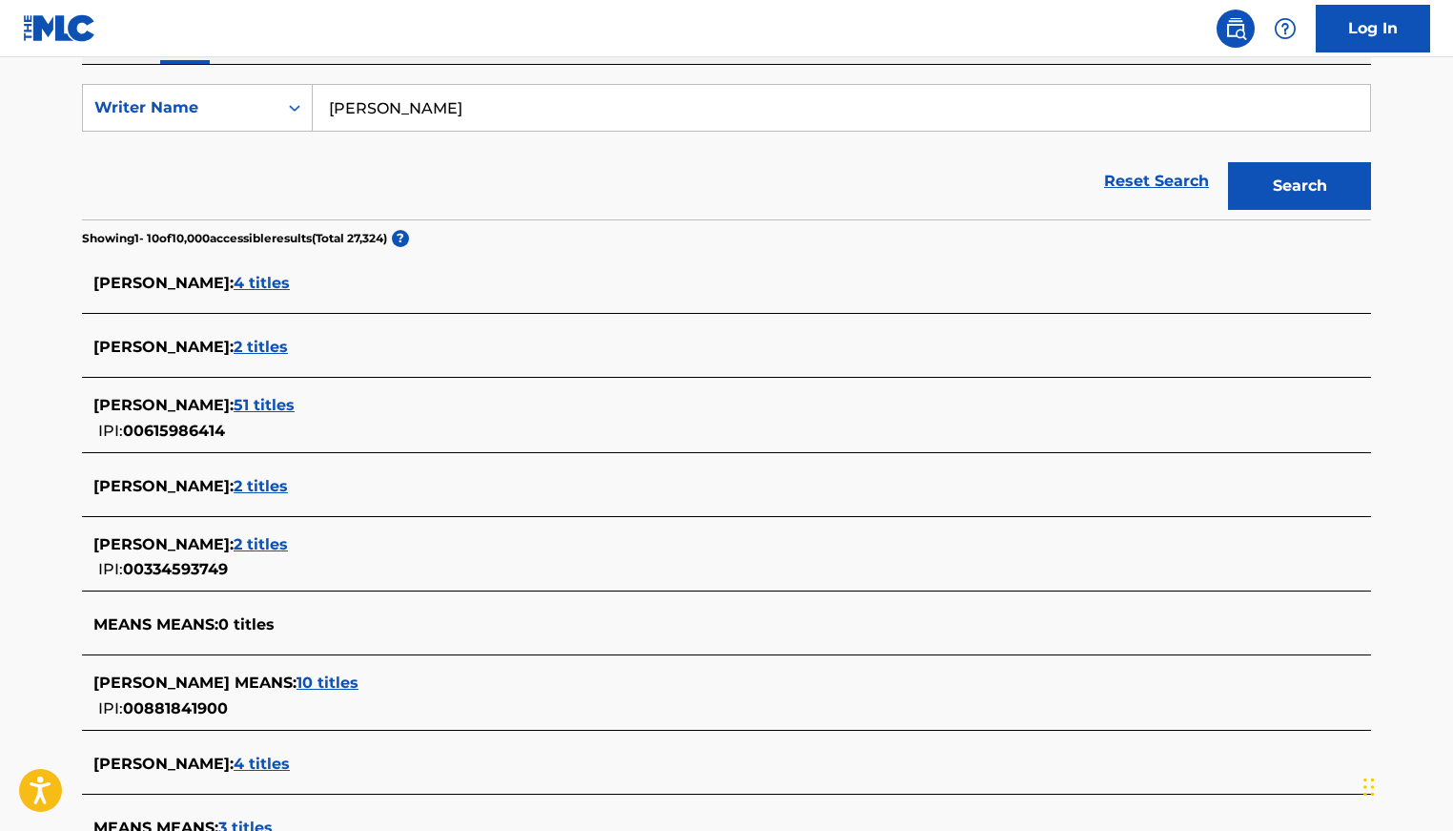
scroll to position [342, 0]
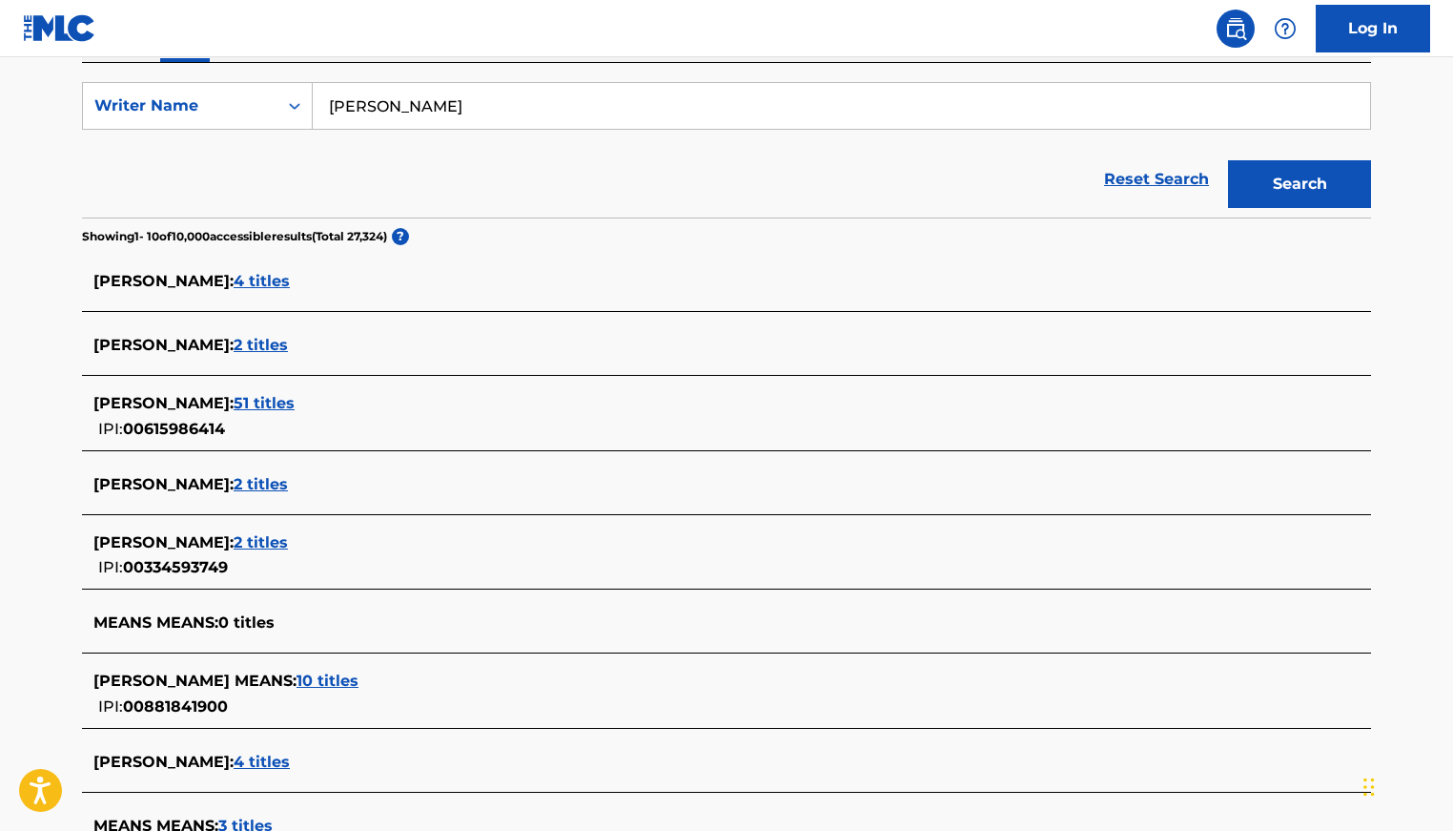
click at [359, 683] on span "10 titles" at bounding box center [328, 680] width 62 height 18
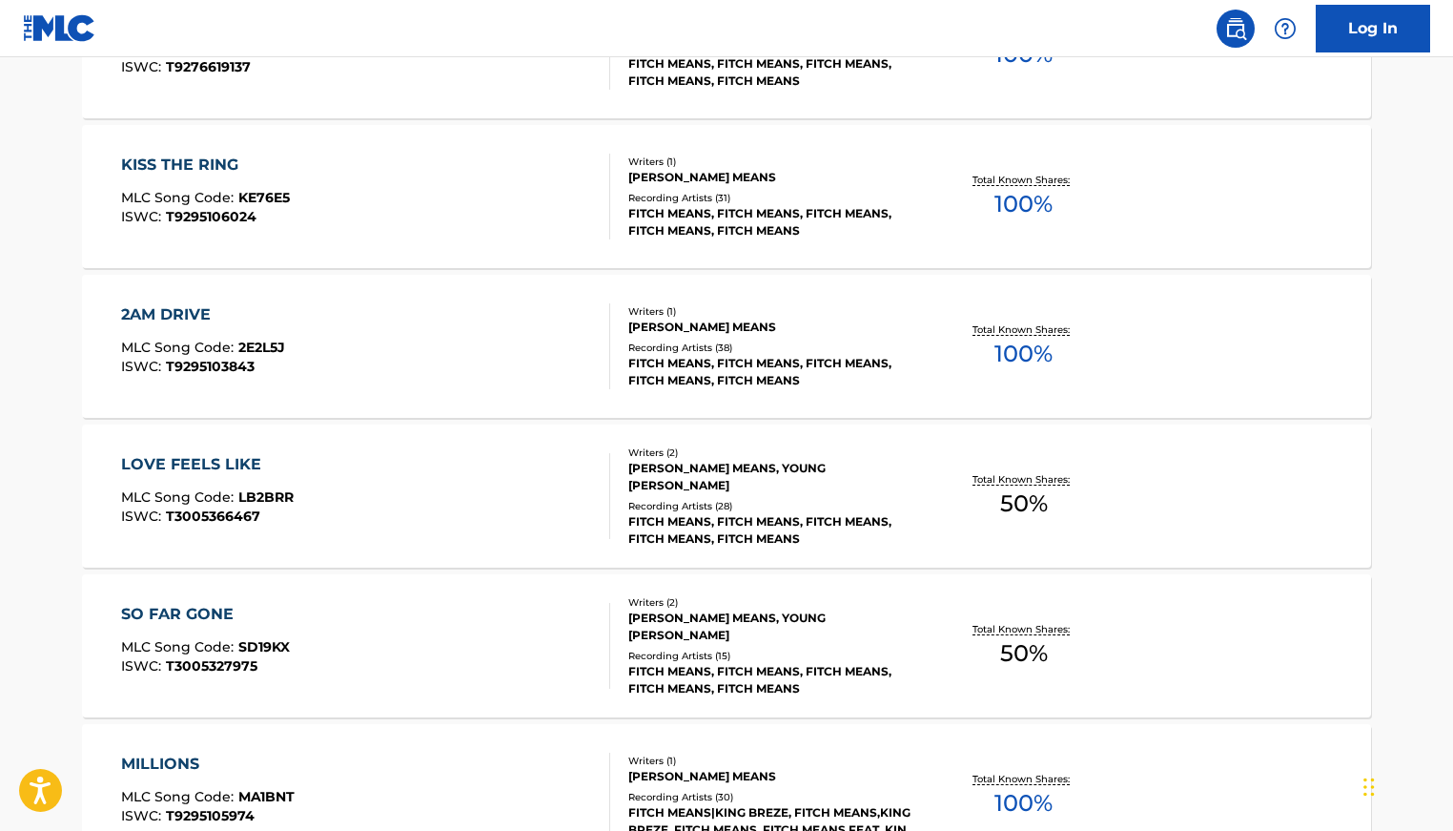
scroll to position [902, 0]
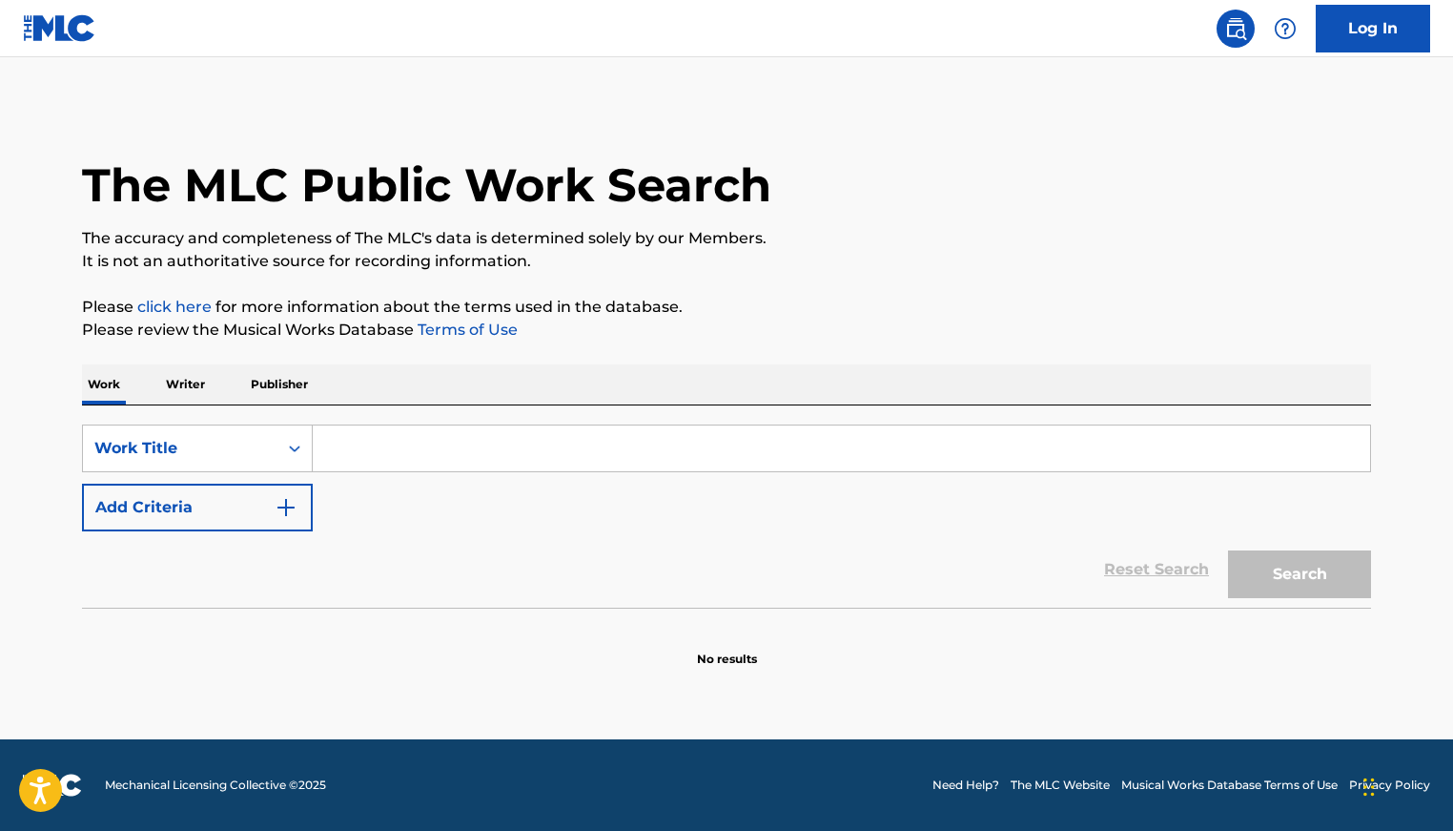
click at [473, 453] on input "Search Form" at bounding box center [841, 448] width 1057 height 46
click at [1228, 550] on button "Search" at bounding box center [1299, 574] width 143 height 48
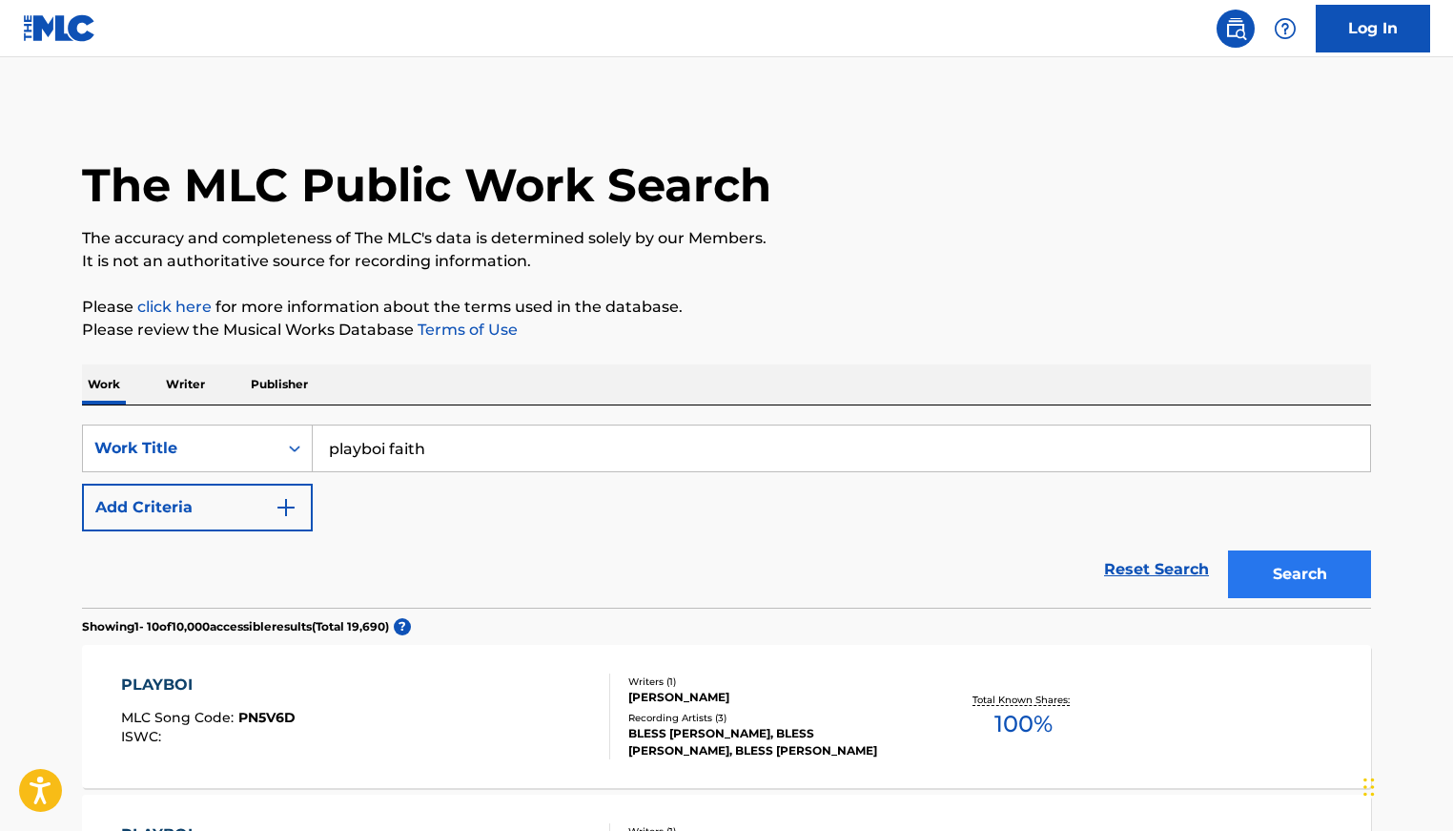
scroll to position [86, 0]
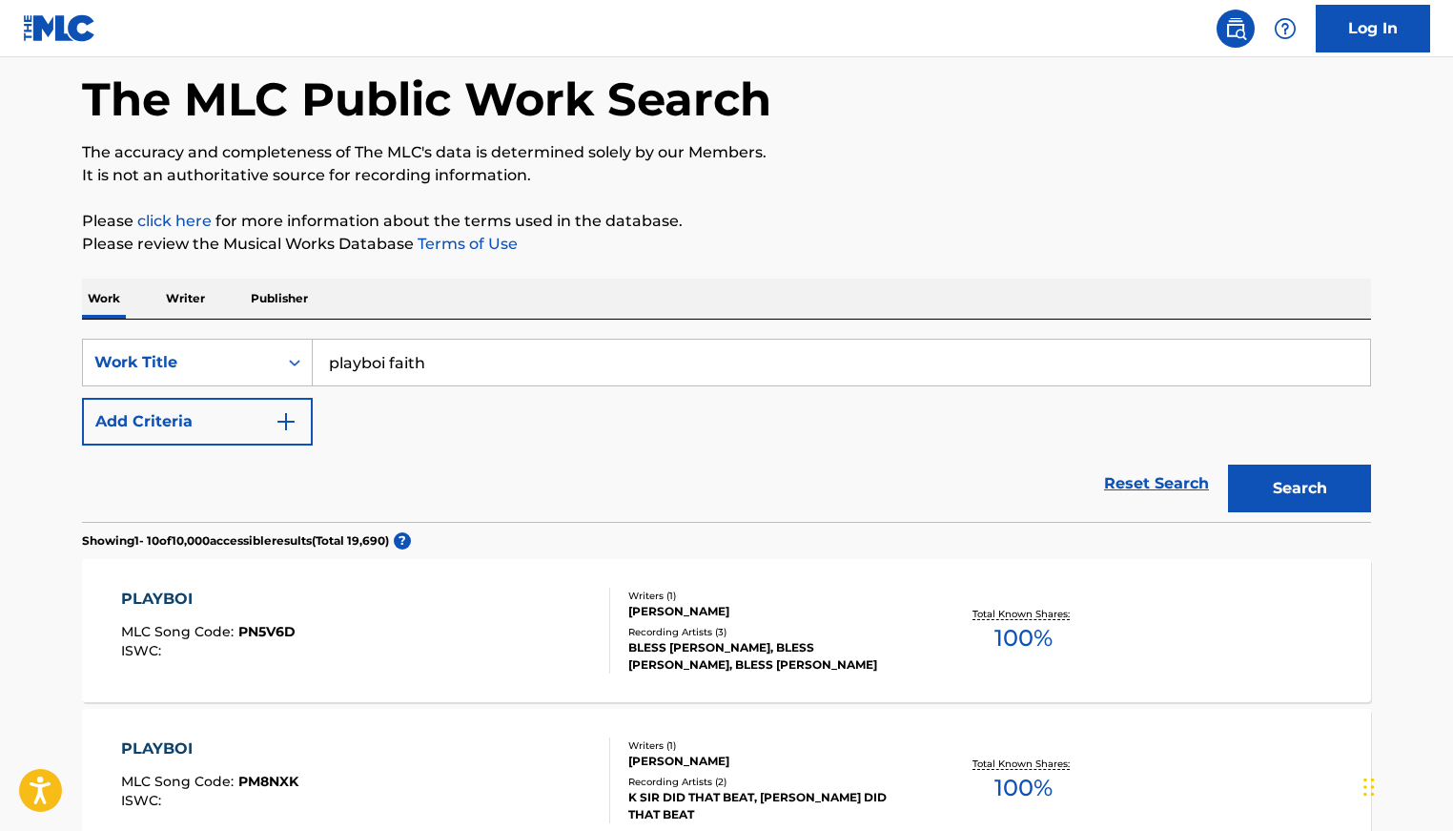
click at [489, 369] on input "playboi faith" at bounding box center [841, 362] width 1057 height 46
click at [489, 368] on input "playboi faith" at bounding box center [841, 362] width 1057 height 46
click at [488, 368] on input "playboi faith" at bounding box center [841, 362] width 1057 height 46
type input "p"
type input "maybach truck"
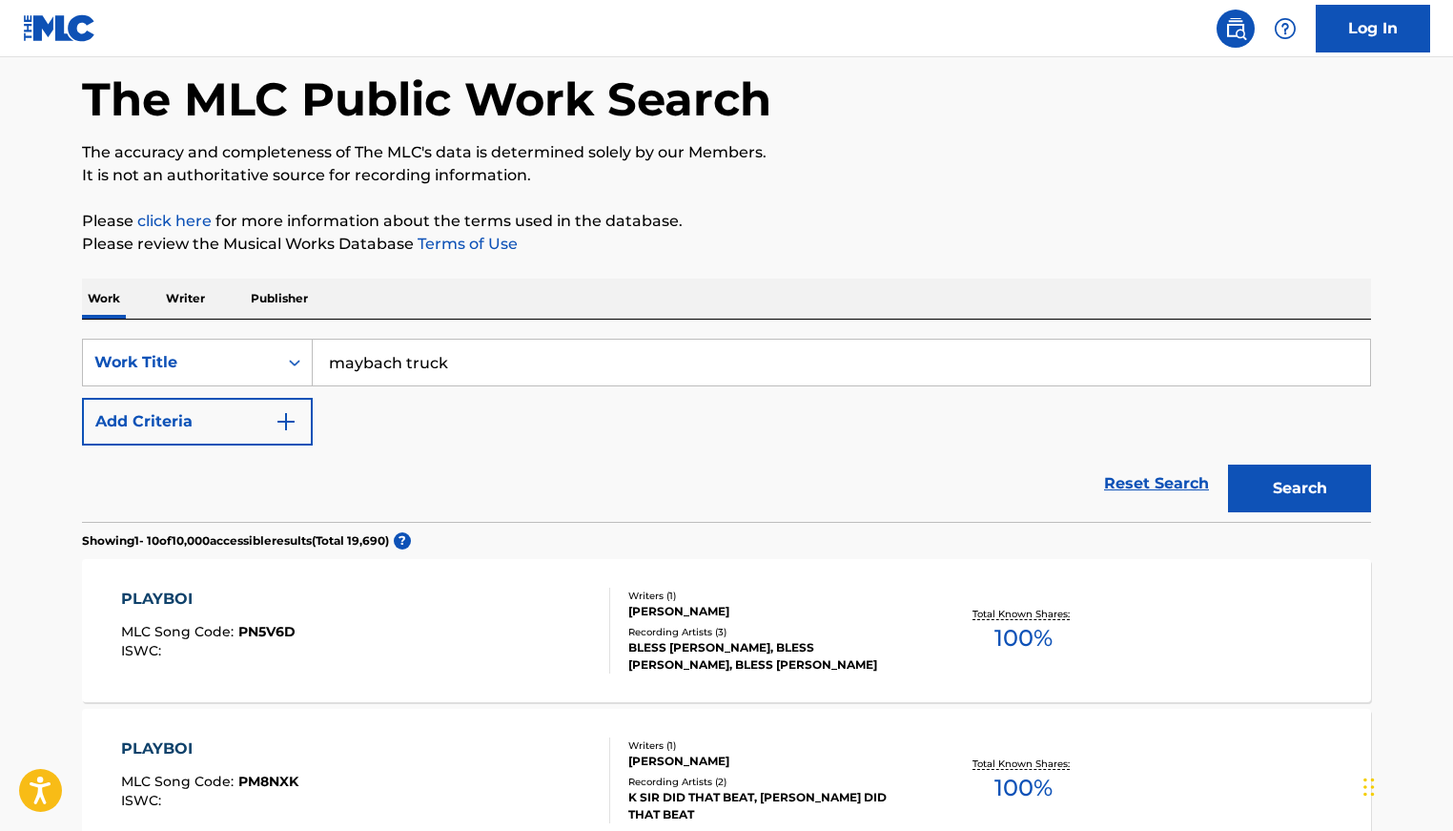
click at [1228, 464] on button "Search" at bounding box center [1299, 488] width 143 height 48
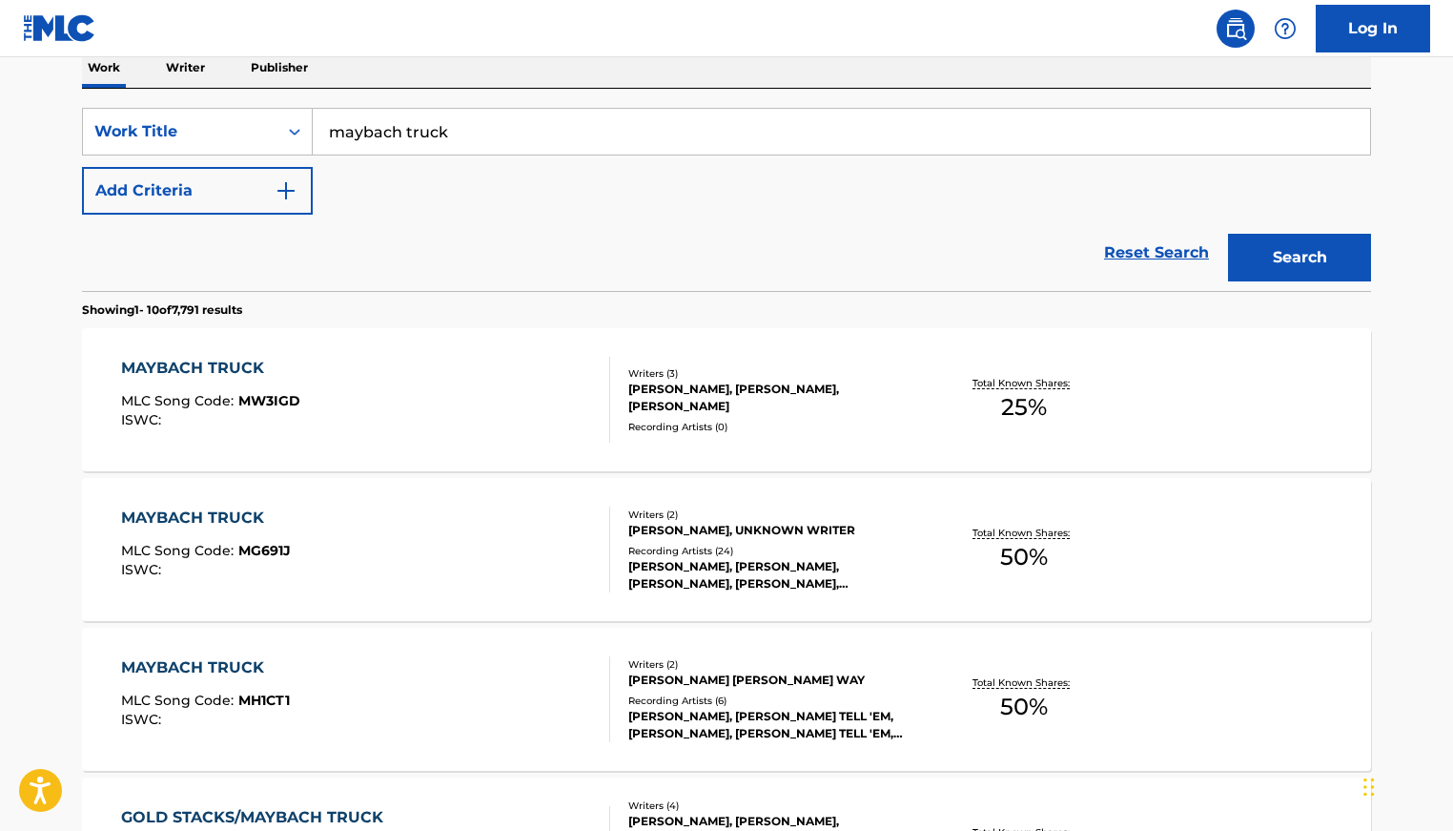
scroll to position [324, 0]
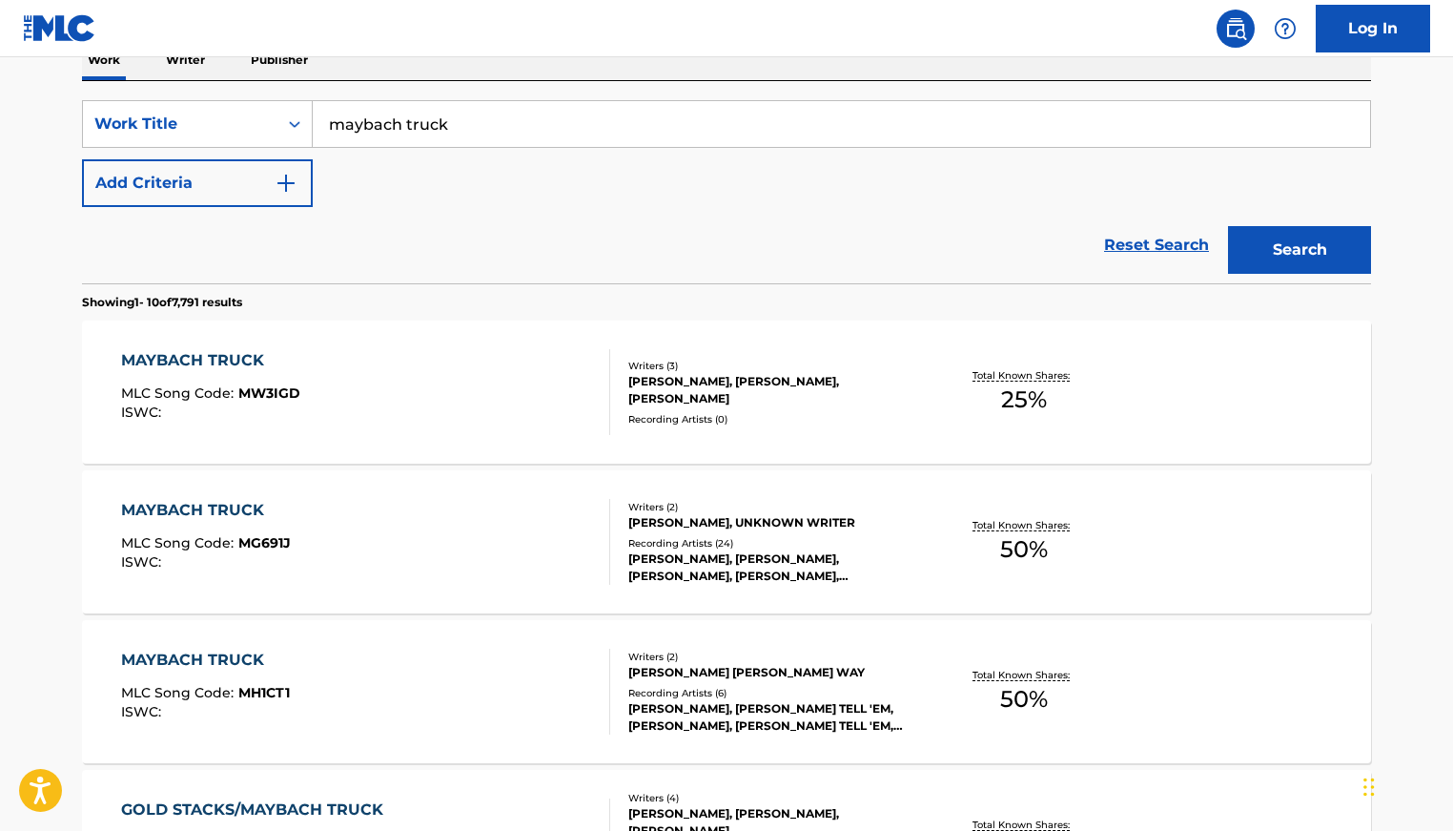
click at [442, 393] on div "MAYBACH TRUCK MLC Song Code : MW3IGD ISWC :" at bounding box center [366, 392] width 490 height 86
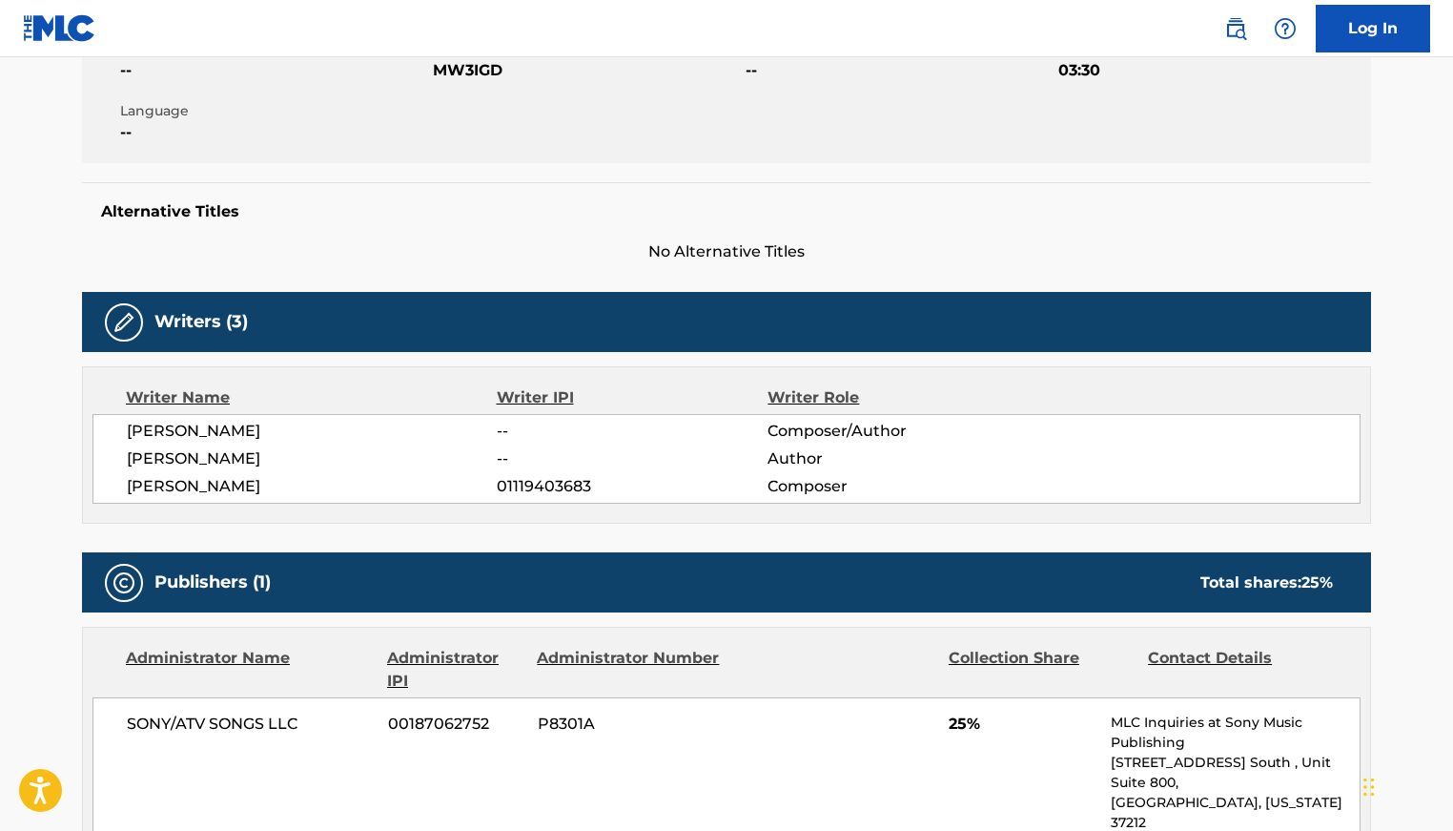
scroll to position [456, 0]
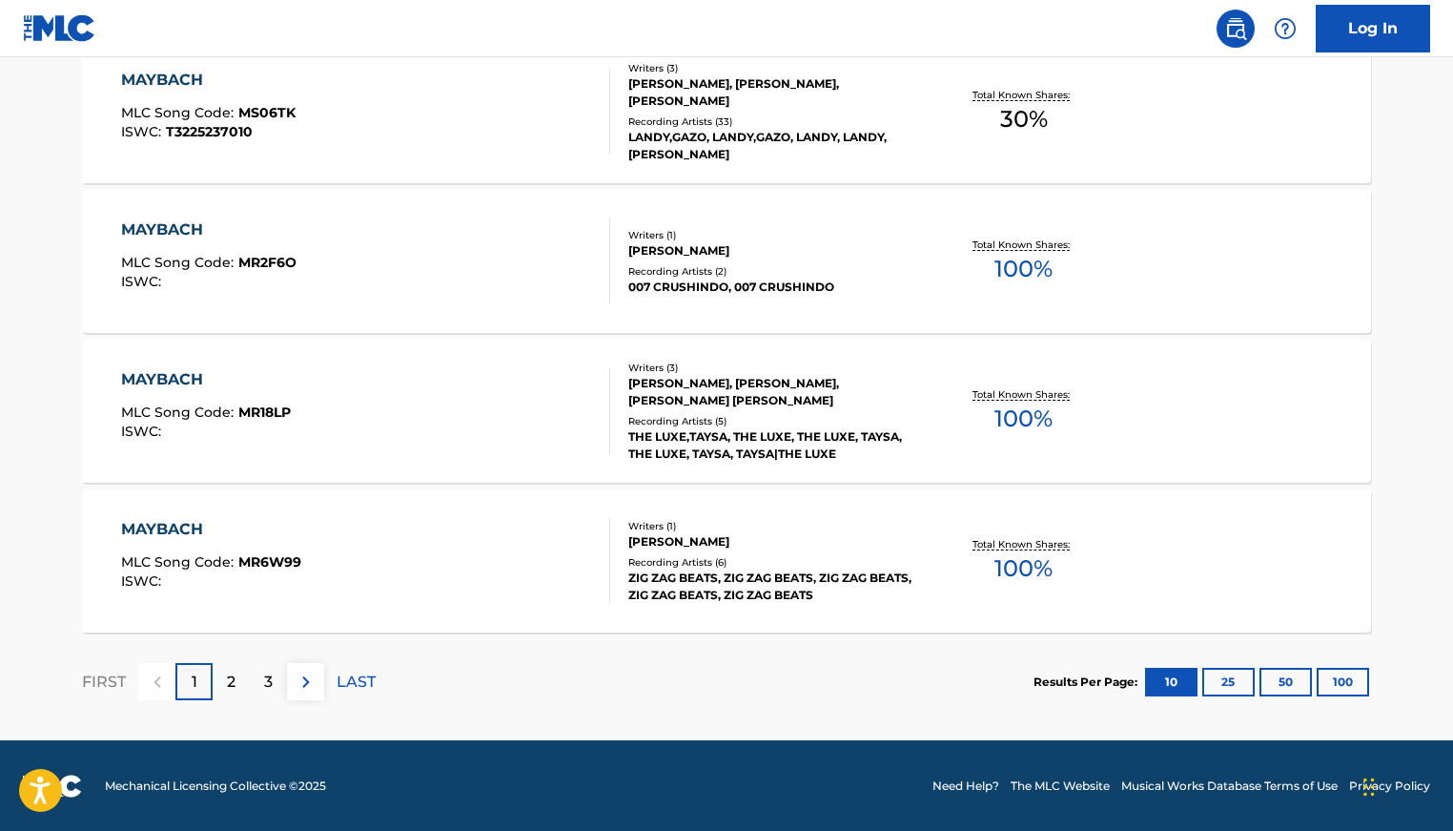
scroll to position [1502, 0]
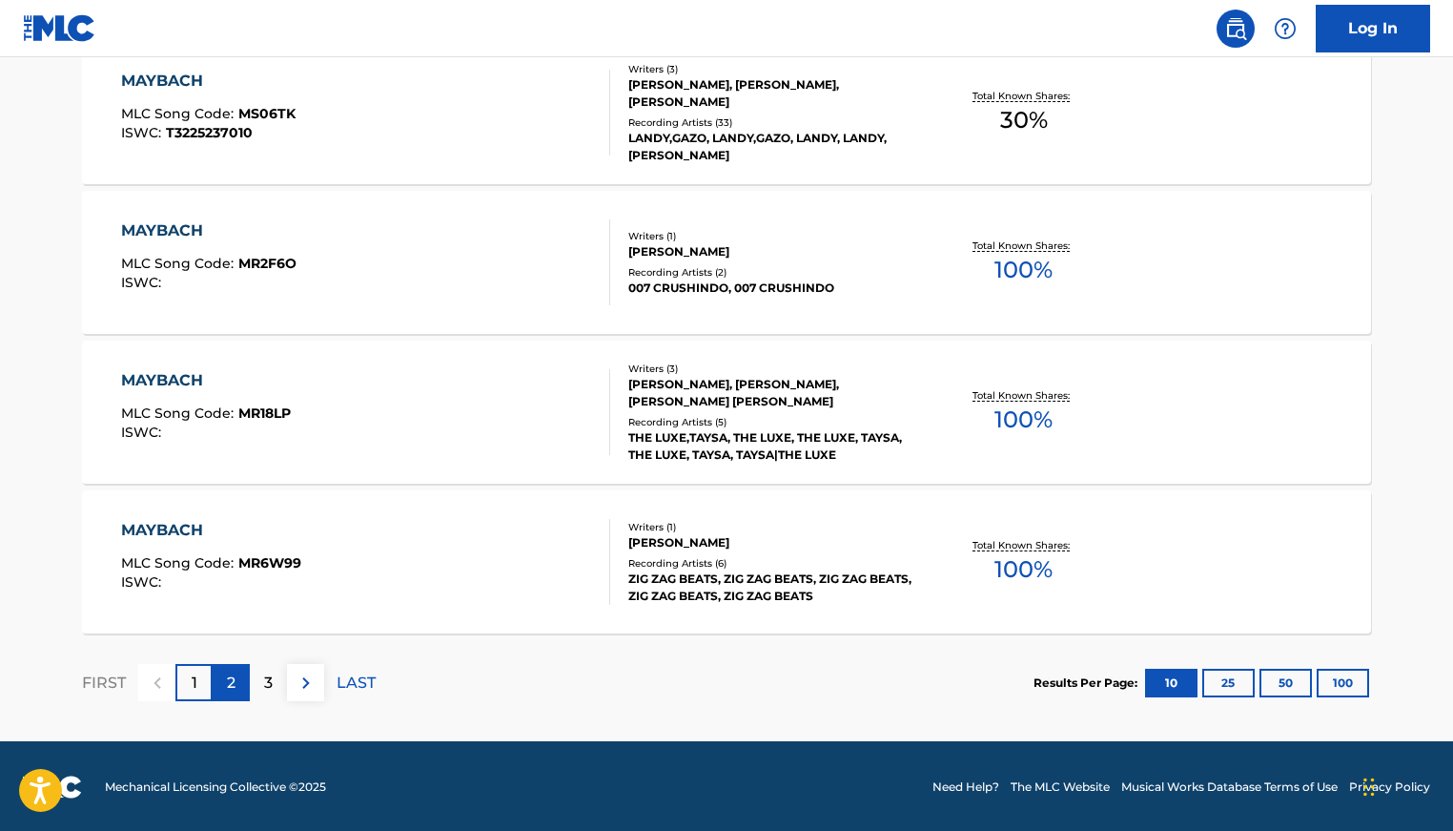
click at [227, 671] on p "2" at bounding box center [231, 682] width 9 height 23
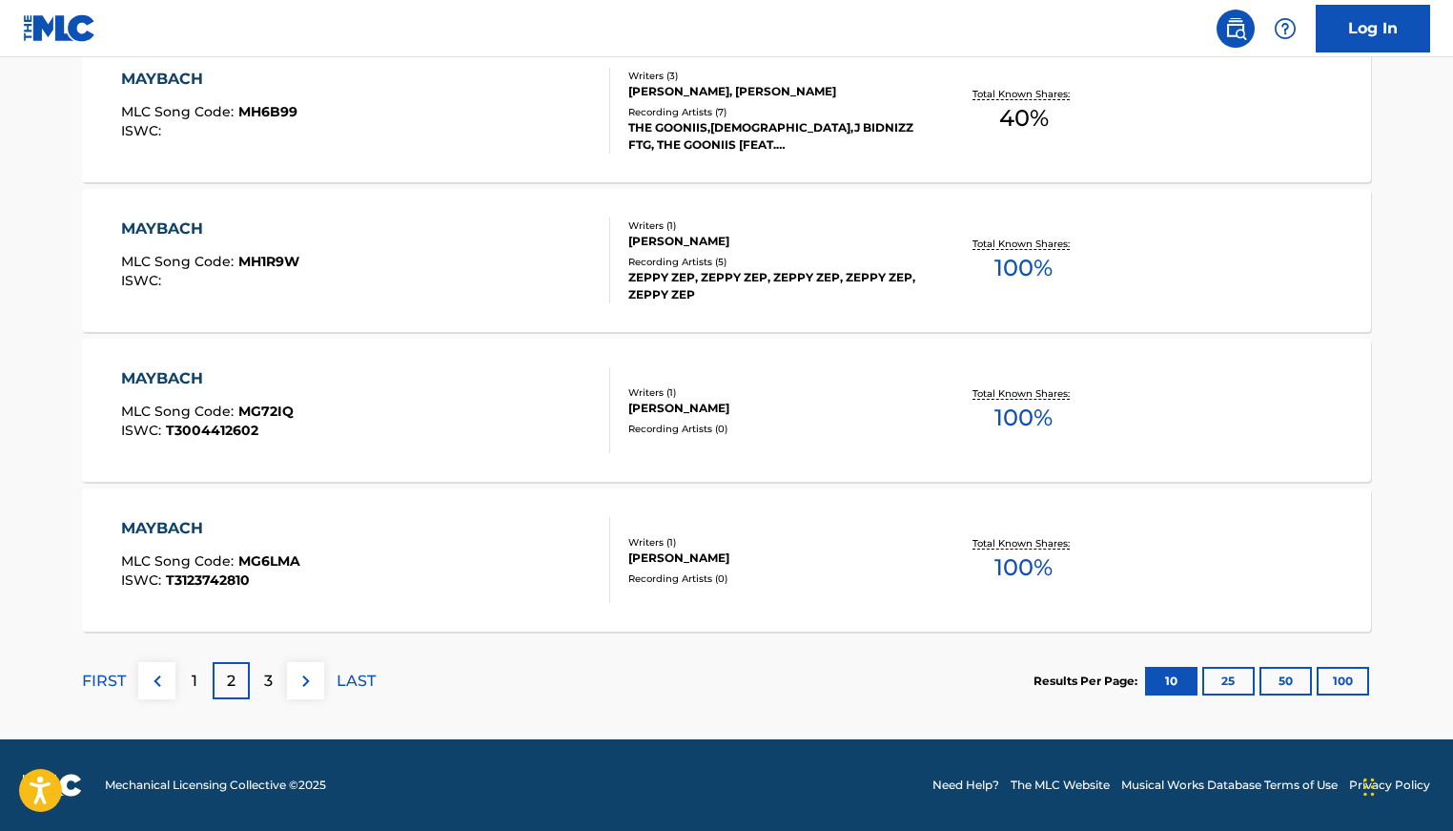
scroll to position [0, 0]
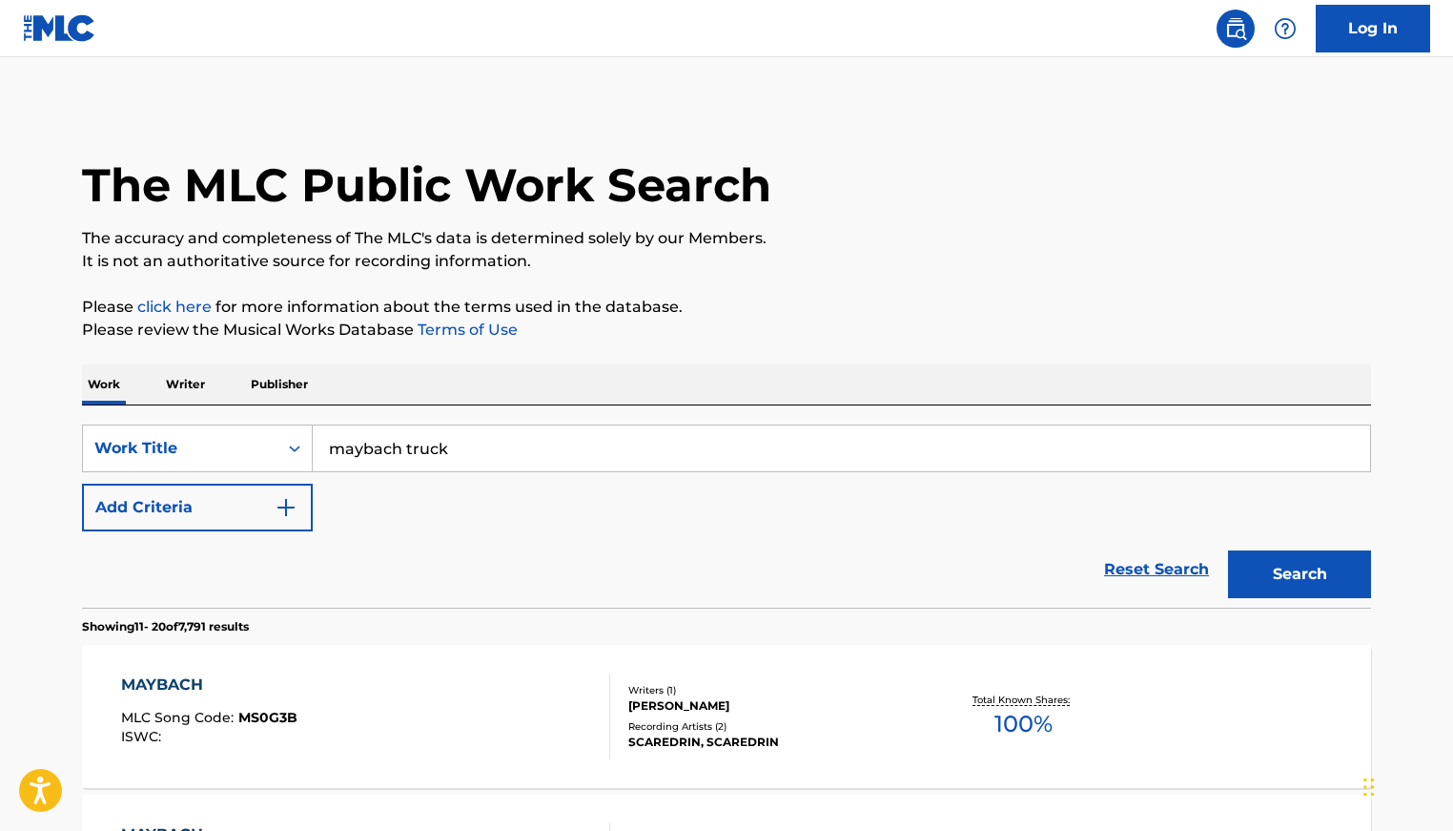
click at [506, 448] on input "maybach truck" at bounding box center [841, 448] width 1057 height 46
click at [503, 449] on input "maybach truck" at bounding box center [841, 448] width 1057 height 46
type input "m"
click at [1228, 550] on button "Search" at bounding box center [1299, 574] width 143 height 48
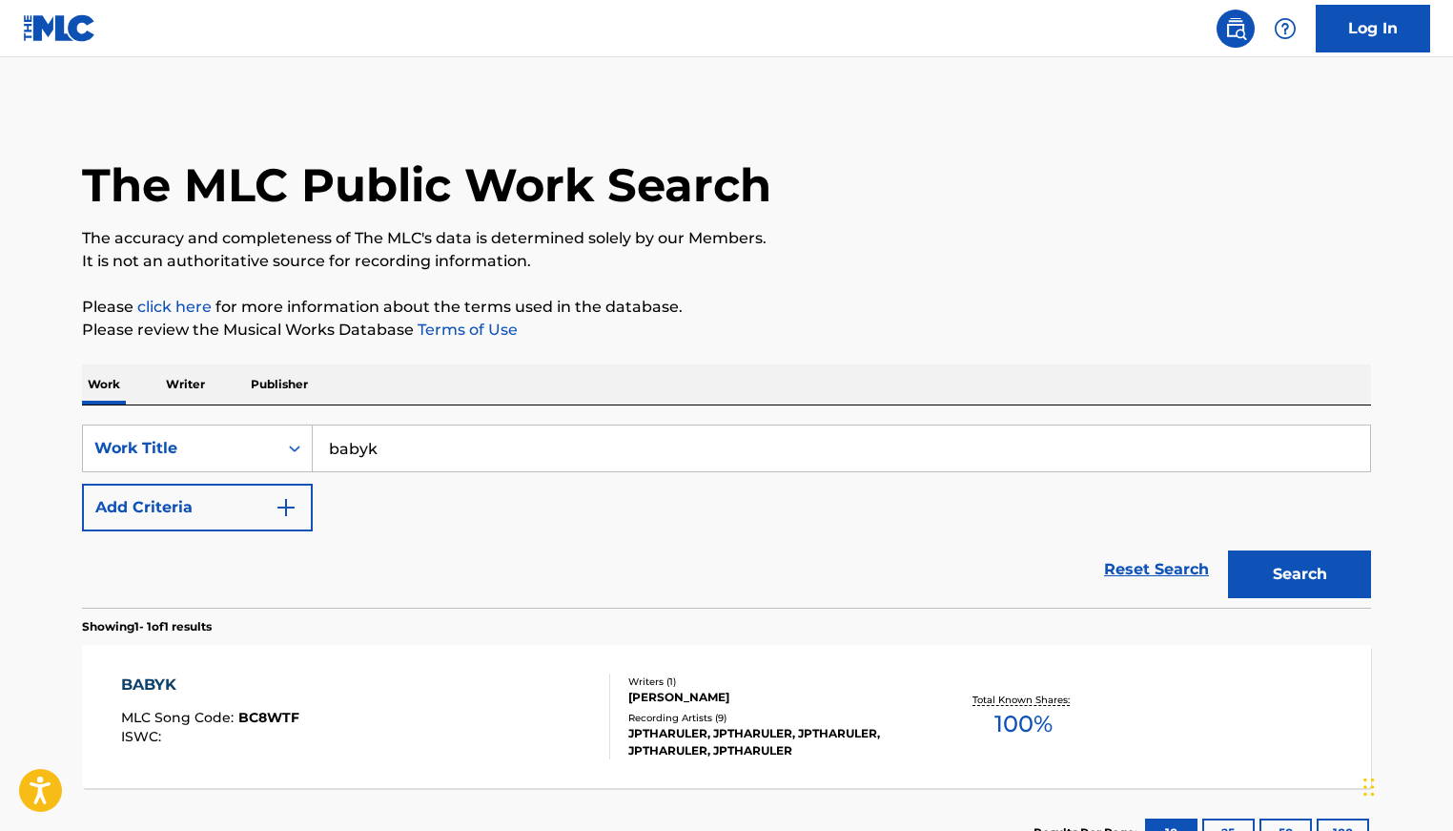
scroll to position [148, 0]
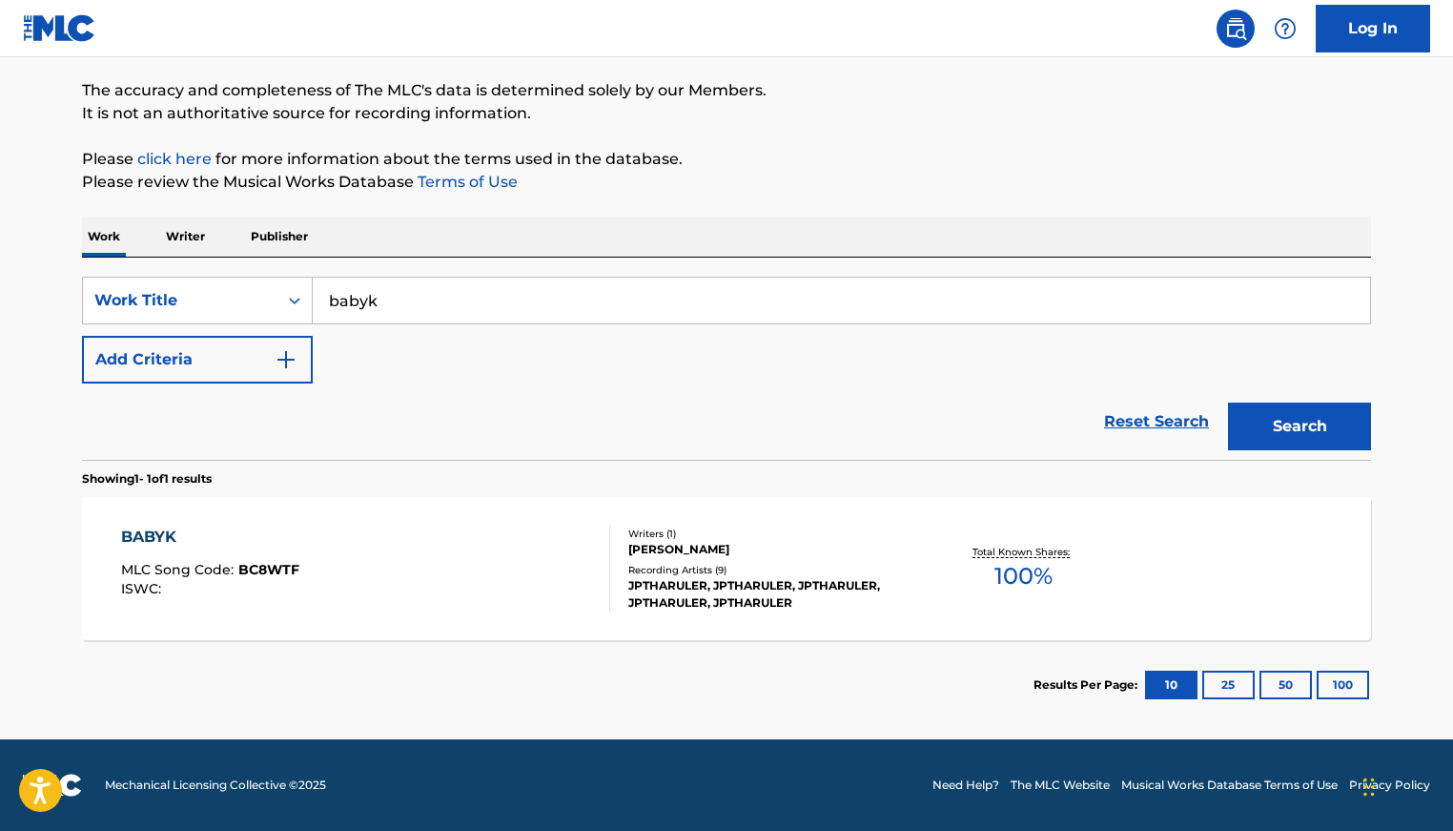
click at [462, 301] on input "babyk" at bounding box center [841, 300] width 1057 height 46
type input "baby k"
click at [1228, 402] on button "Search" at bounding box center [1299, 426] width 143 height 48
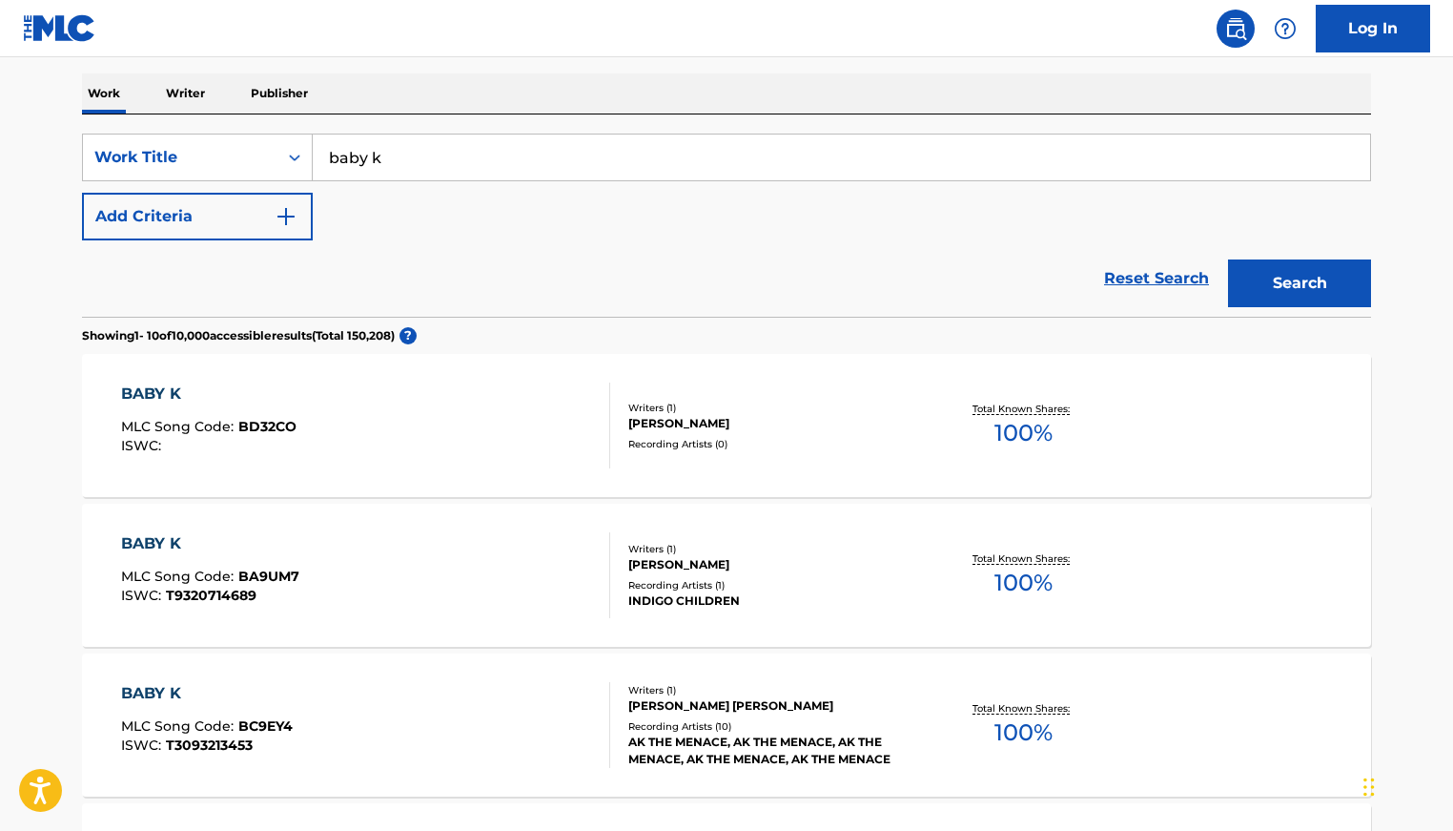
scroll to position [309, 0]
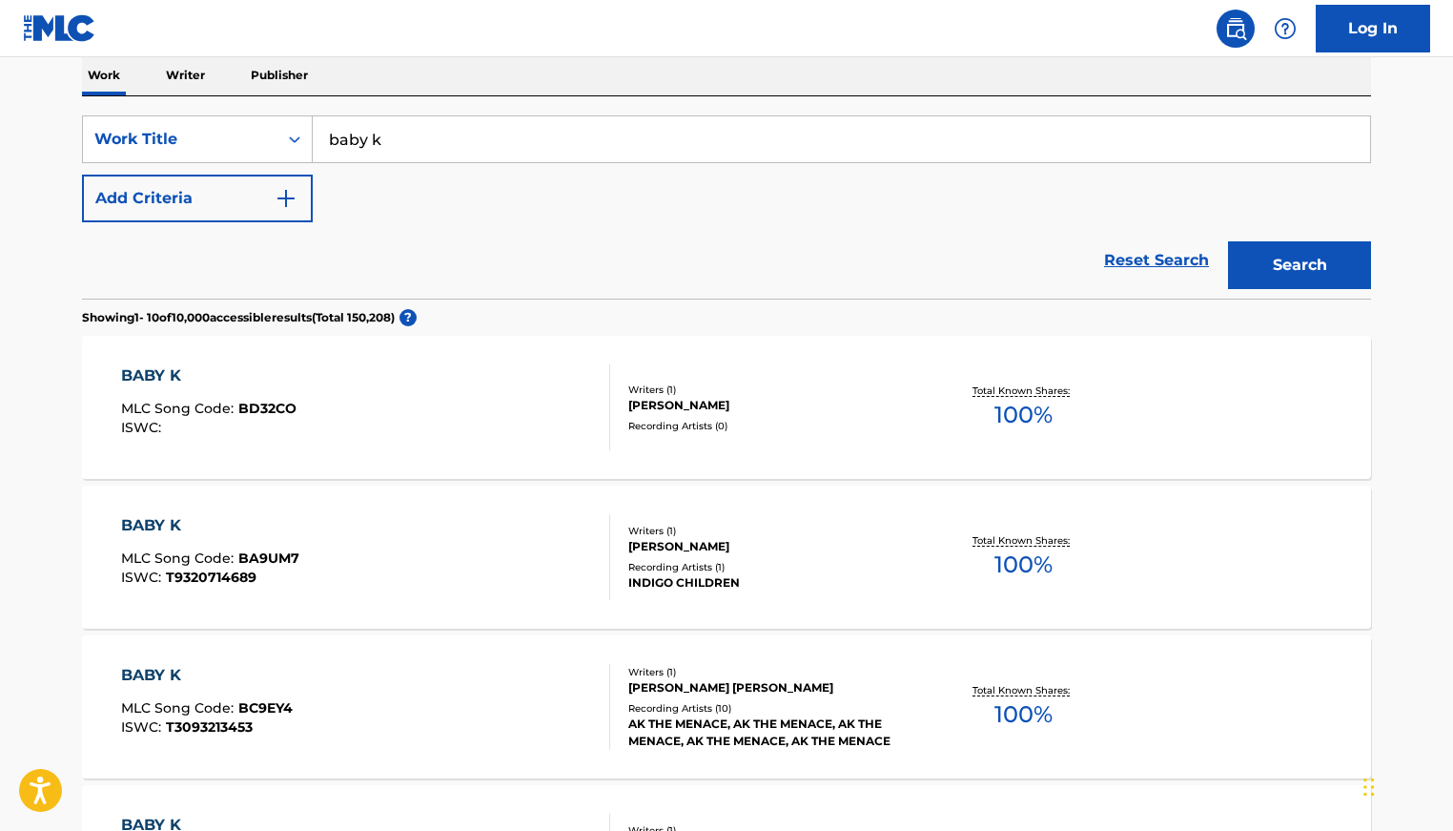
click at [191, 81] on p "Writer" at bounding box center [185, 75] width 51 height 40
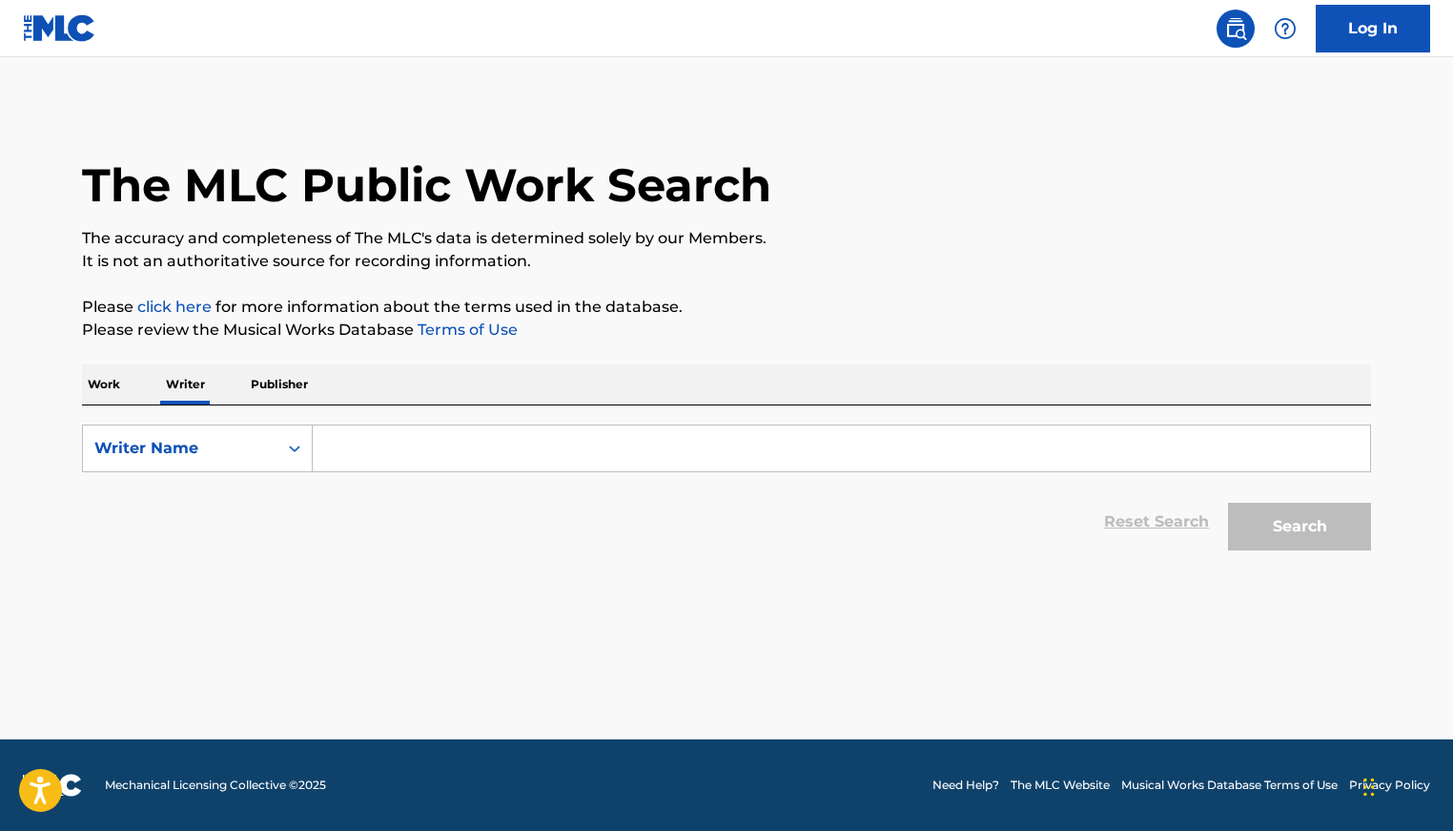
click at [520, 462] on input "Search Form" at bounding box center [841, 448] width 1057 height 46
type input "[PERSON_NAME]"
click at [1228, 503] on button "Search" at bounding box center [1299, 527] width 143 height 48
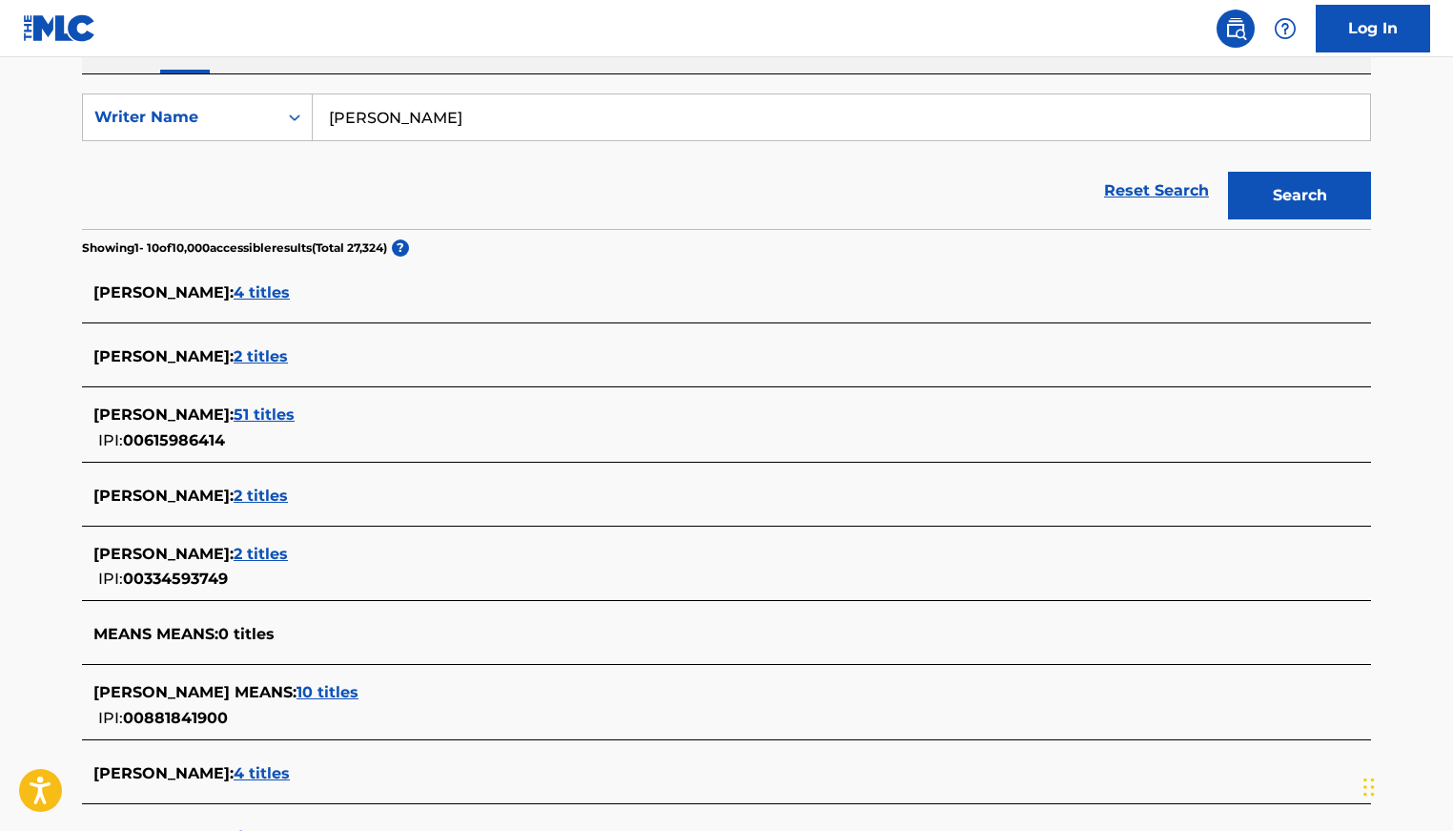
scroll to position [332, 0]
click at [261, 774] on span "4 titles" at bounding box center [262, 772] width 56 height 18
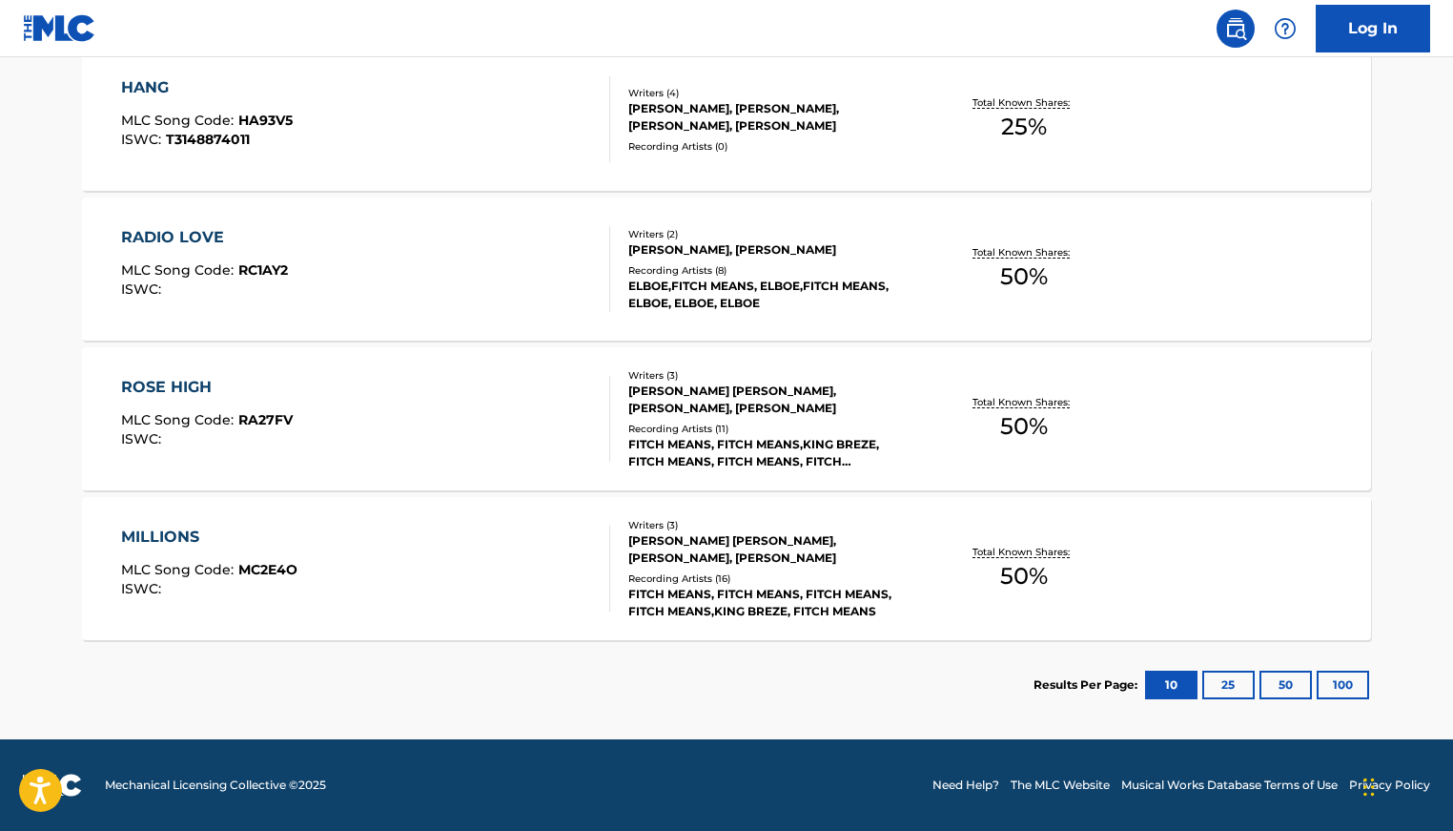
scroll to position [0, 0]
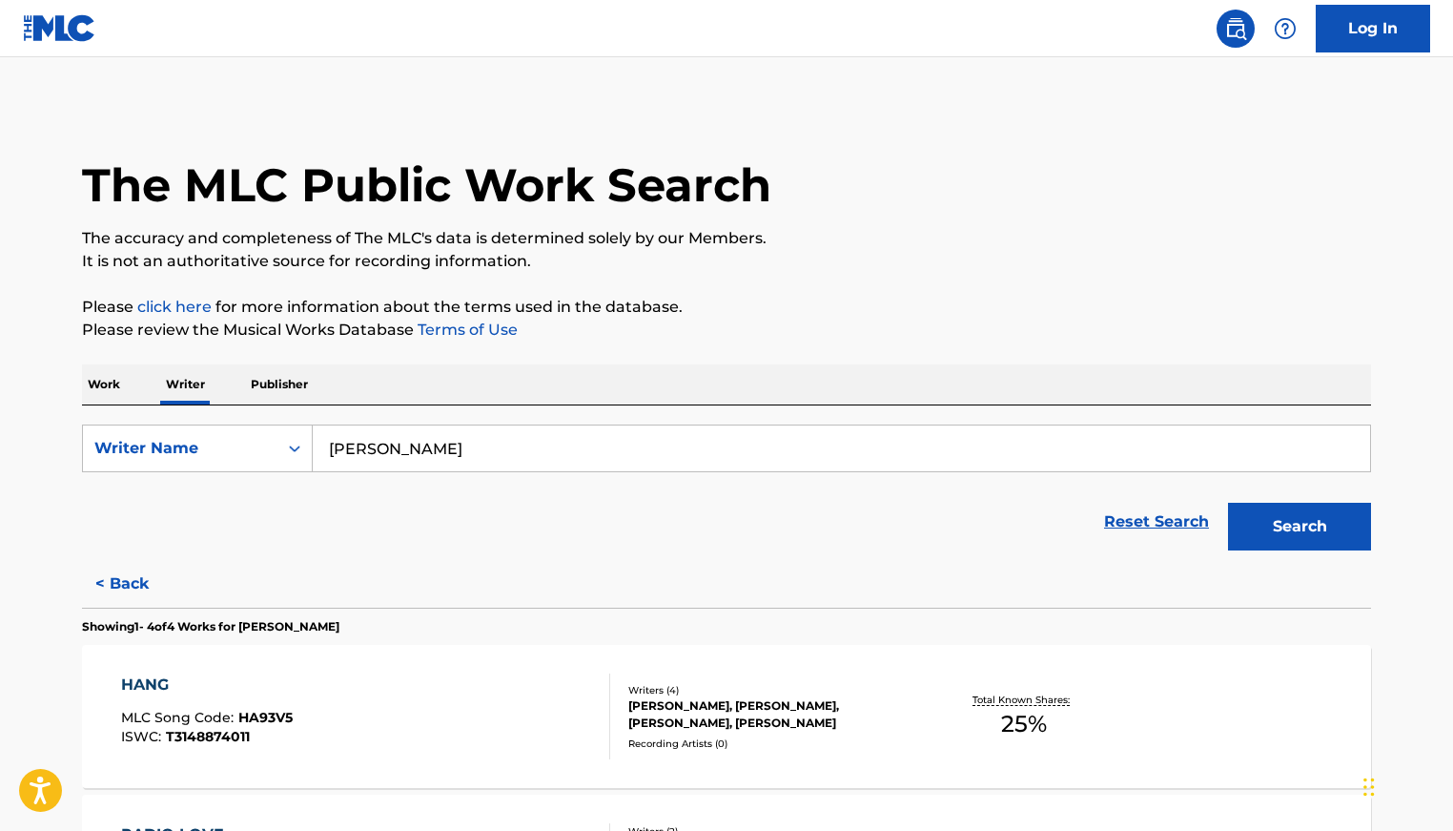
click at [532, 443] on input "[PERSON_NAME]" at bounding box center [841, 448] width 1057 height 46
click at [1228, 503] on button "Search" at bounding box center [1299, 527] width 143 height 48
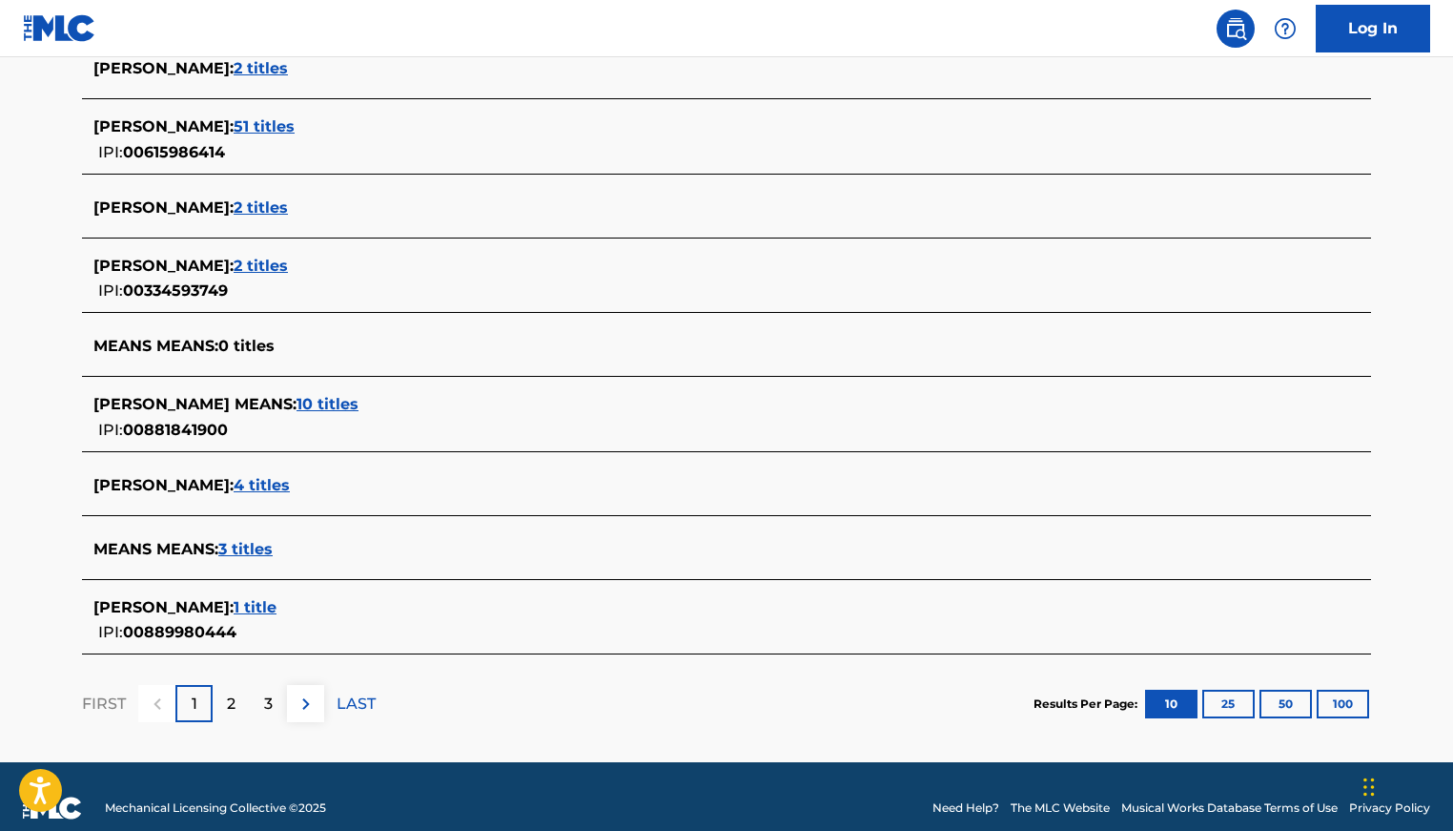
scroll to position [642, 0]
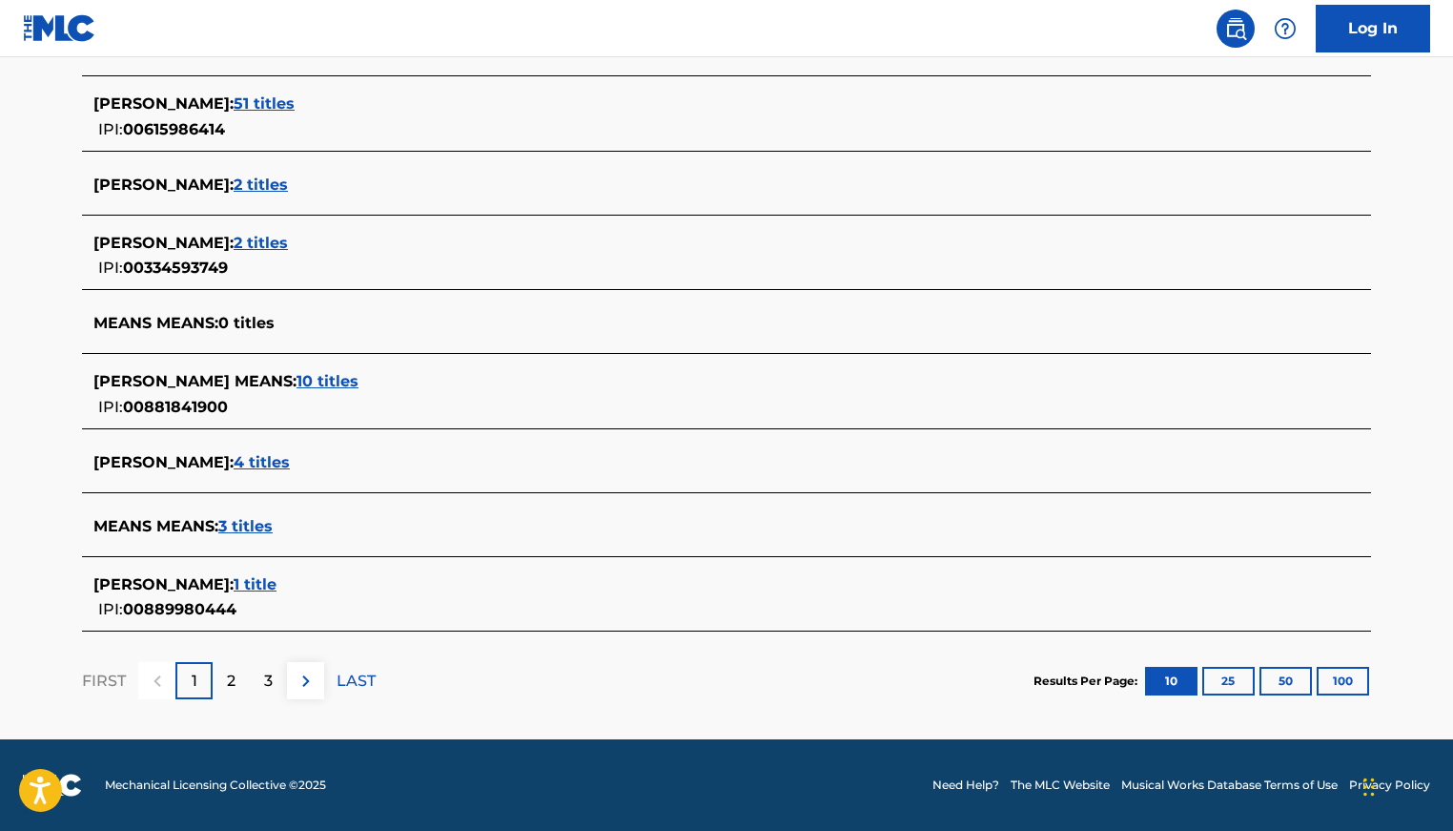
click at [277, 584] on span "1 title" at bounding box center [255, 584] width 43 height 18
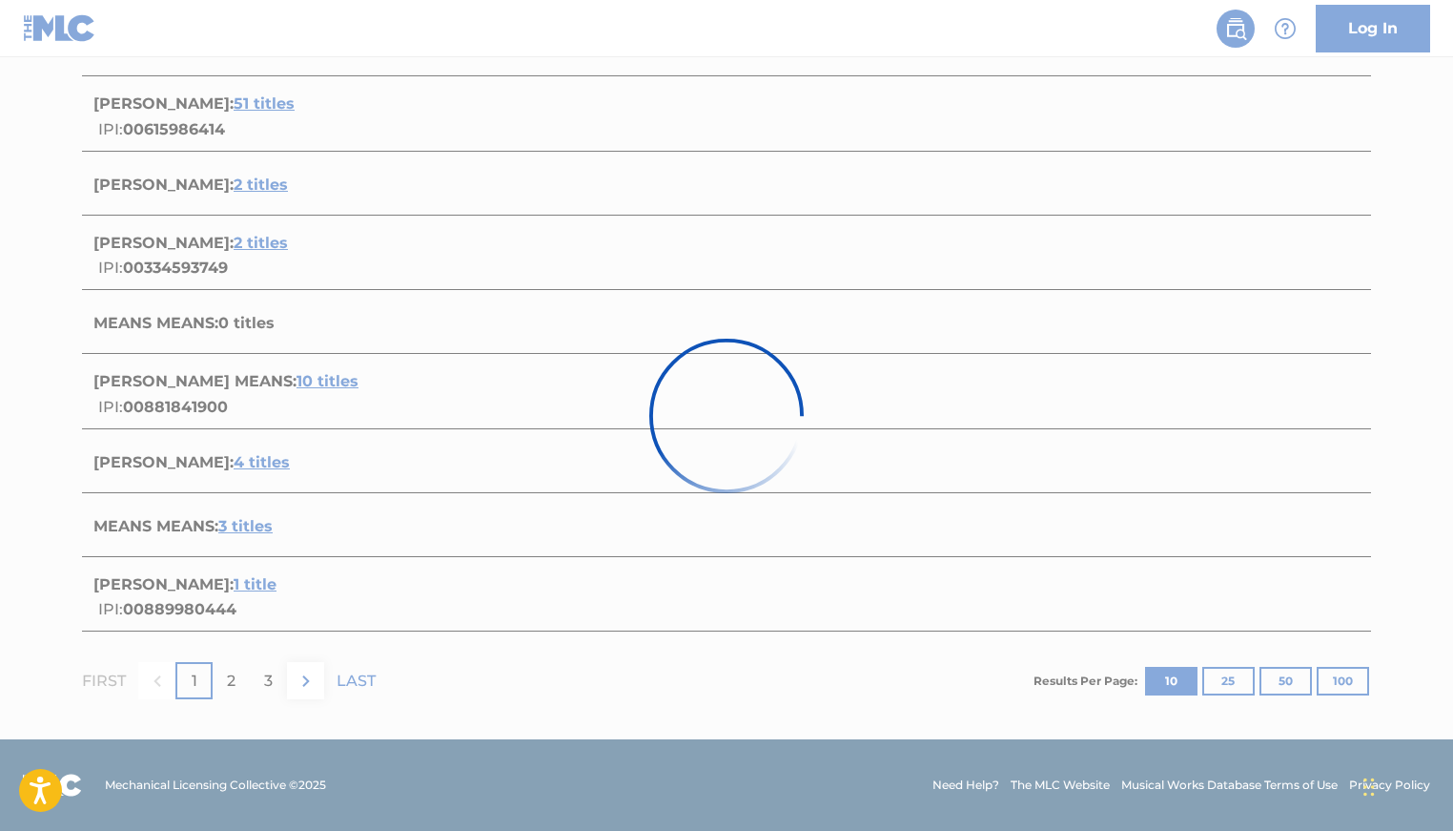
scroll to position [148, 0]
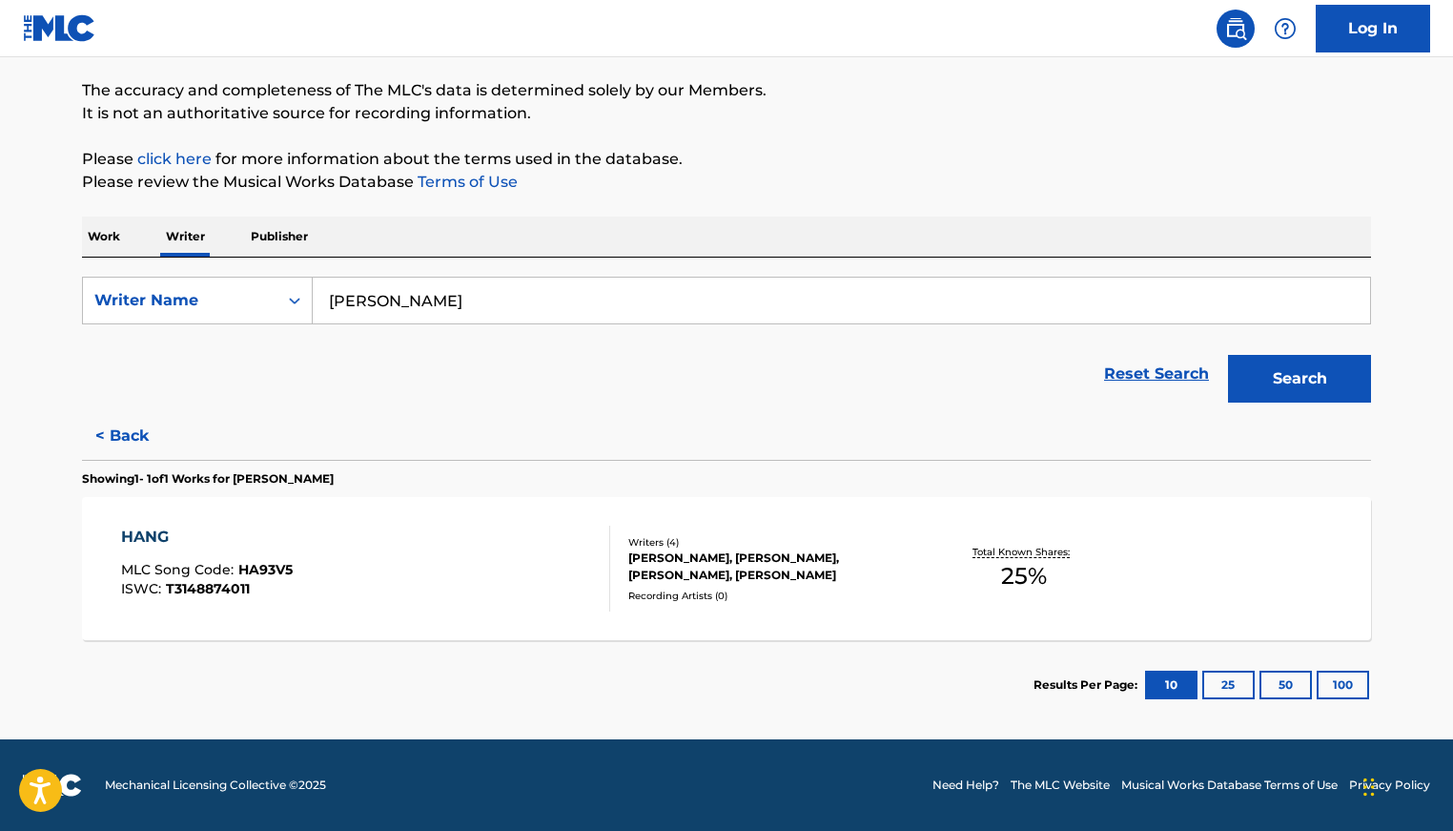
click at [346, 584] on div "HANG MLC Song Code : HA93V5 ISWC : T3148874011" at bounding box center [366, 568] width 490 height 86
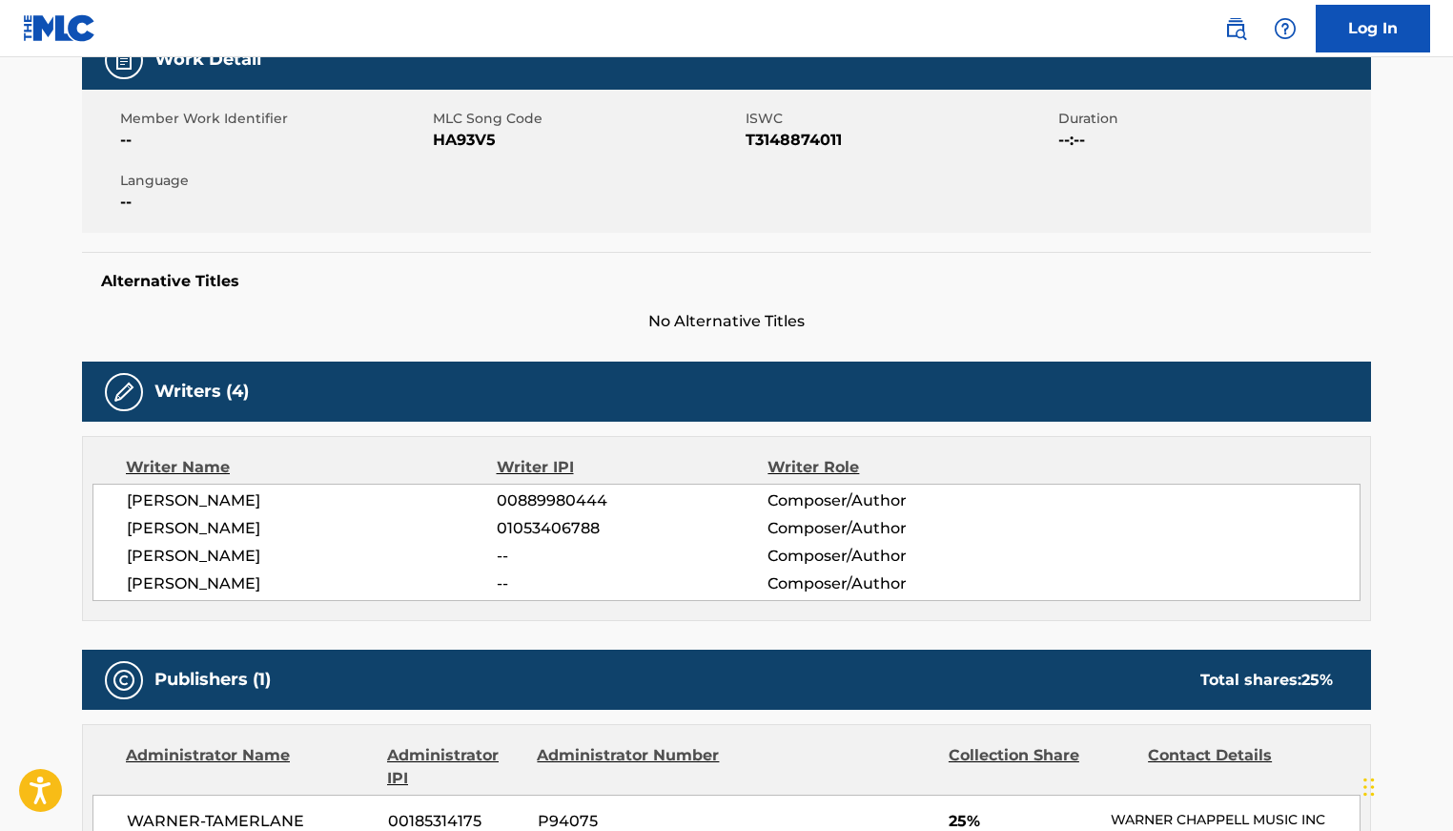
scroll to position [311, 0]
drag, startPoint x: 308, startPoint y: 501, endPoint x: 127, endPoint y: 509, distance: 181.4
click at [127, 509] on span "[PERSON_NAME]" at bounding box center [312, 499] width 370 height 23
